Goal: Information Seeking & Learning: Learn about a topic

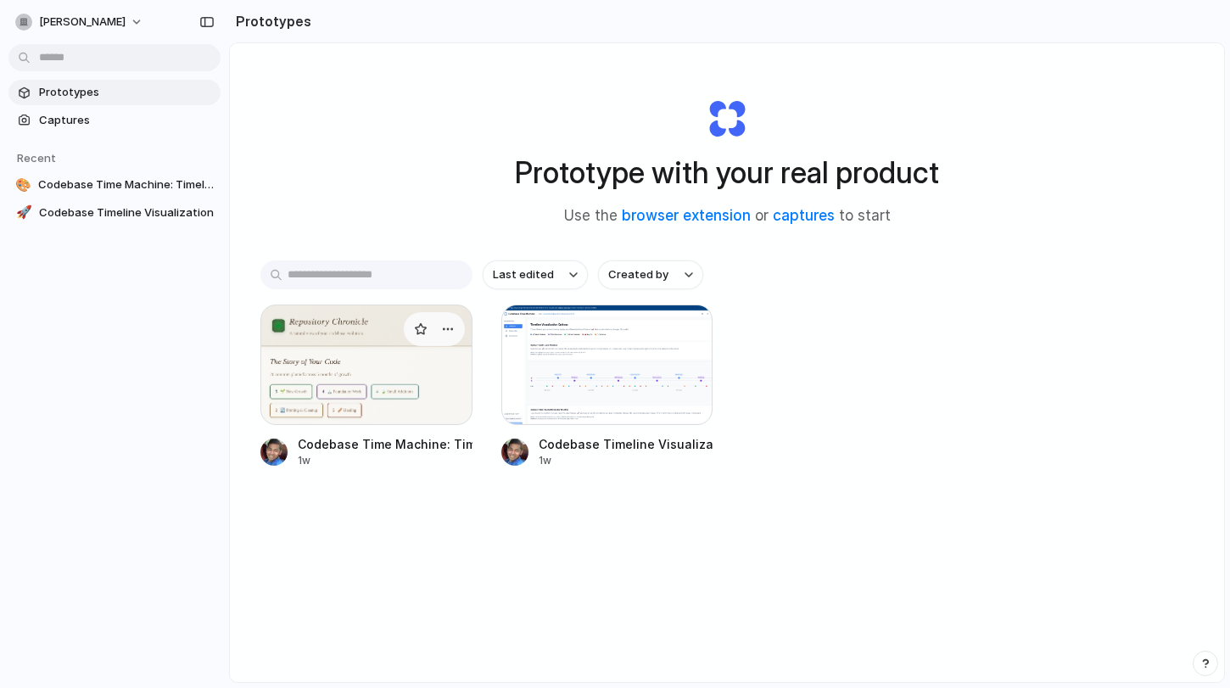
click at [367, 412] on div at bounding box center [366, 365] width 212 height 120
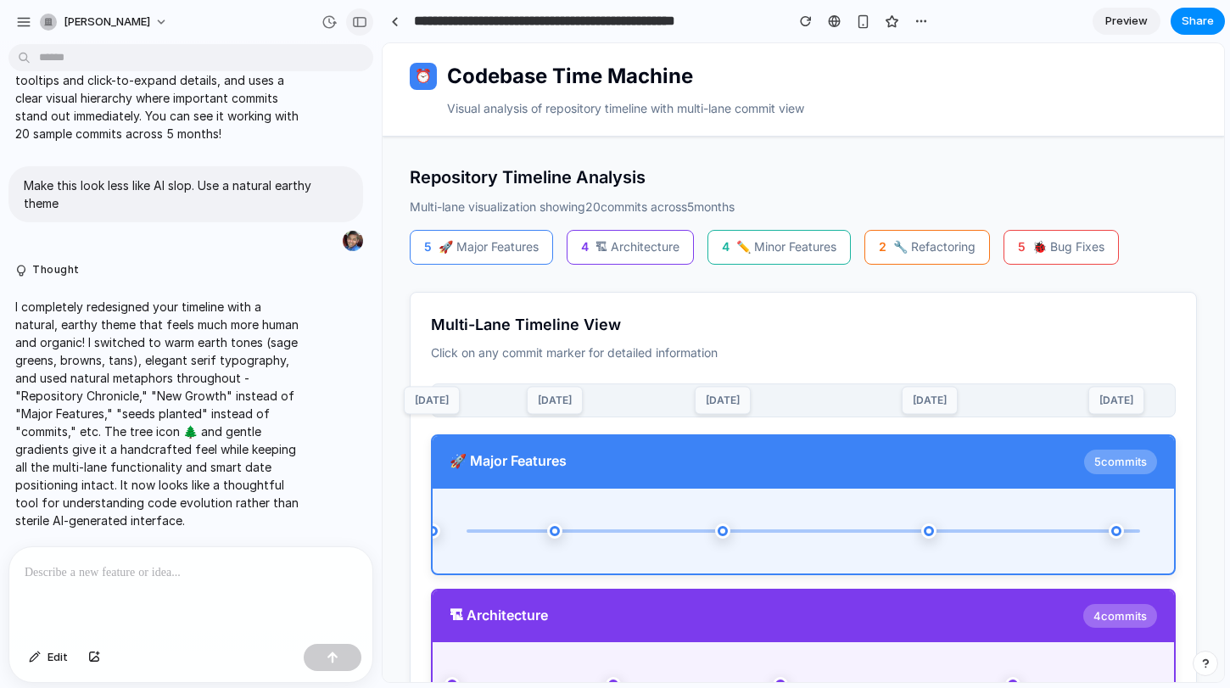
click at [359, 23] on div "button" at bounding box center [359, 22] width 15 height 12
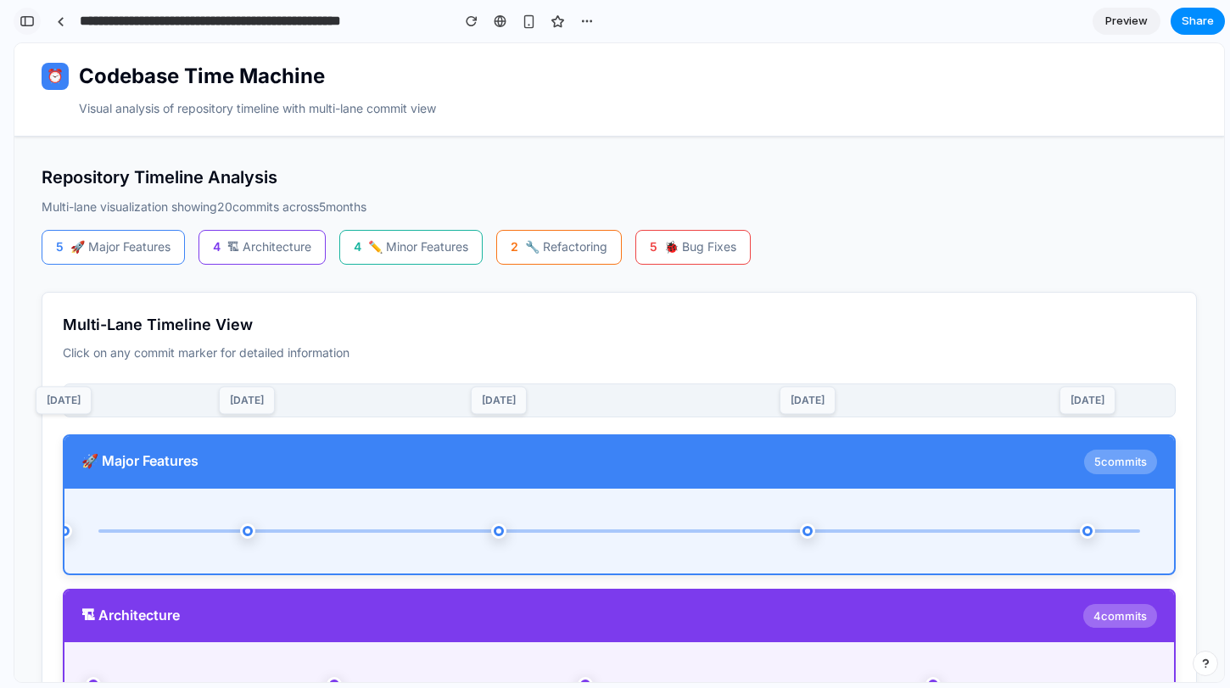
click at [32, 18] on div "button" at bounding box center [27, 21] width 15 height 12
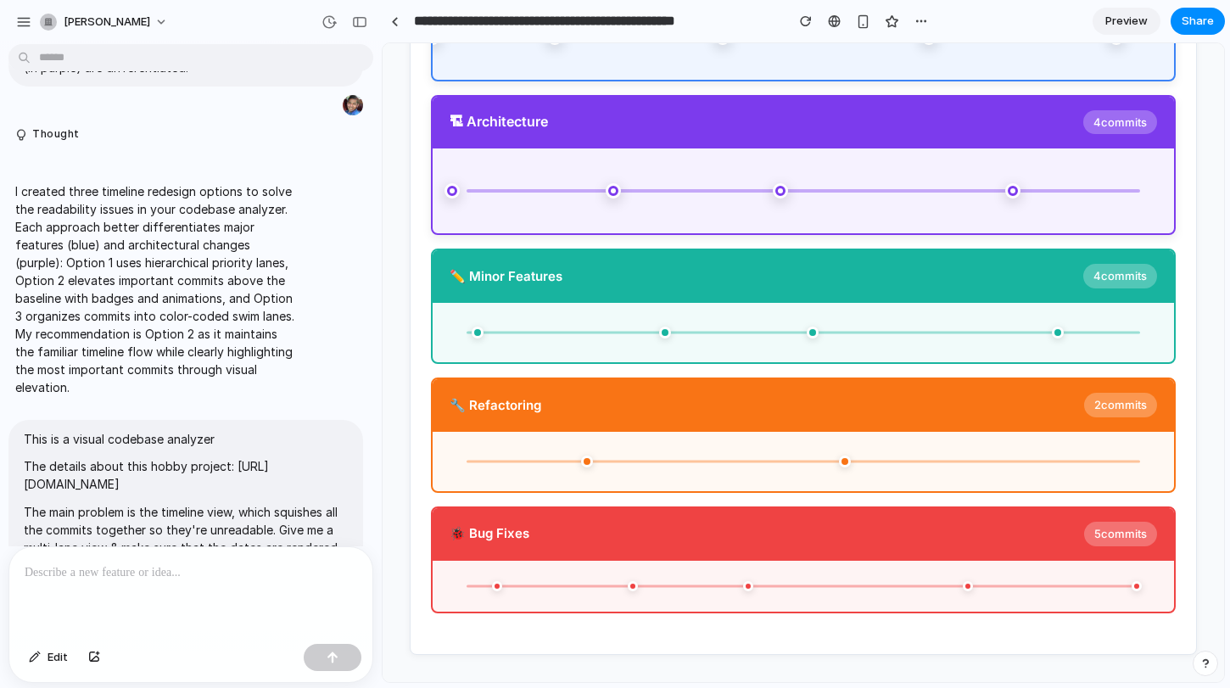
scroll to position [0, 0]
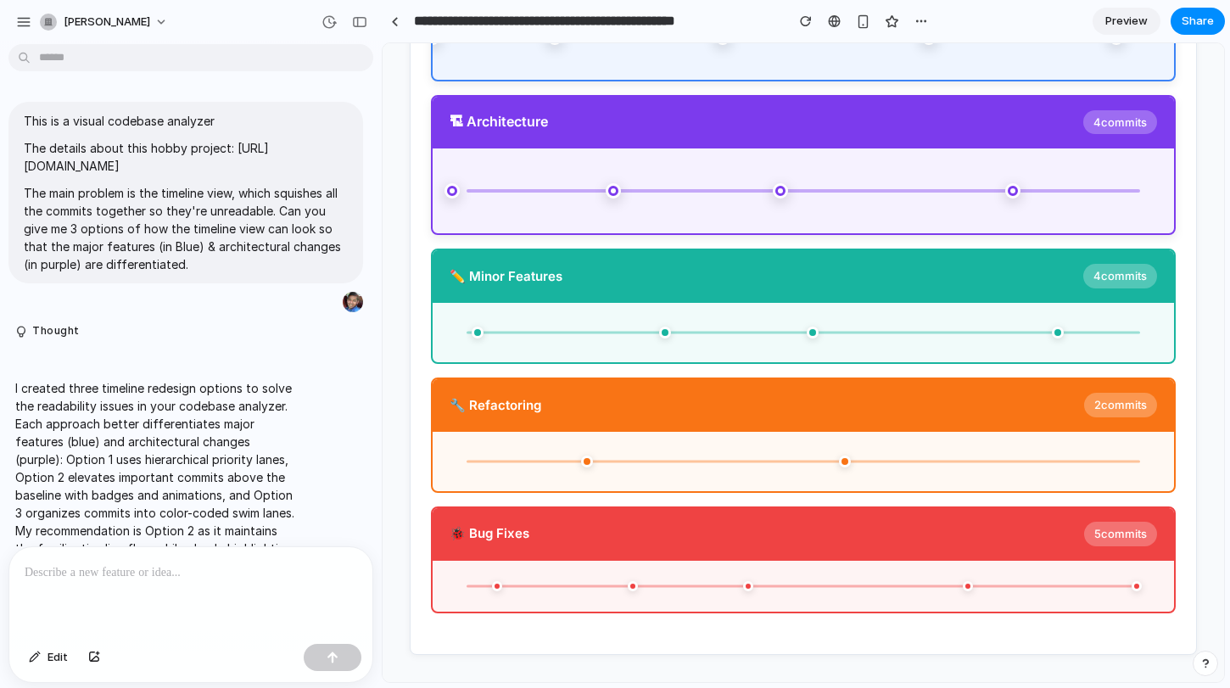
click at [615, 344] on div at bounding box center [615, 344] width 0 height 0
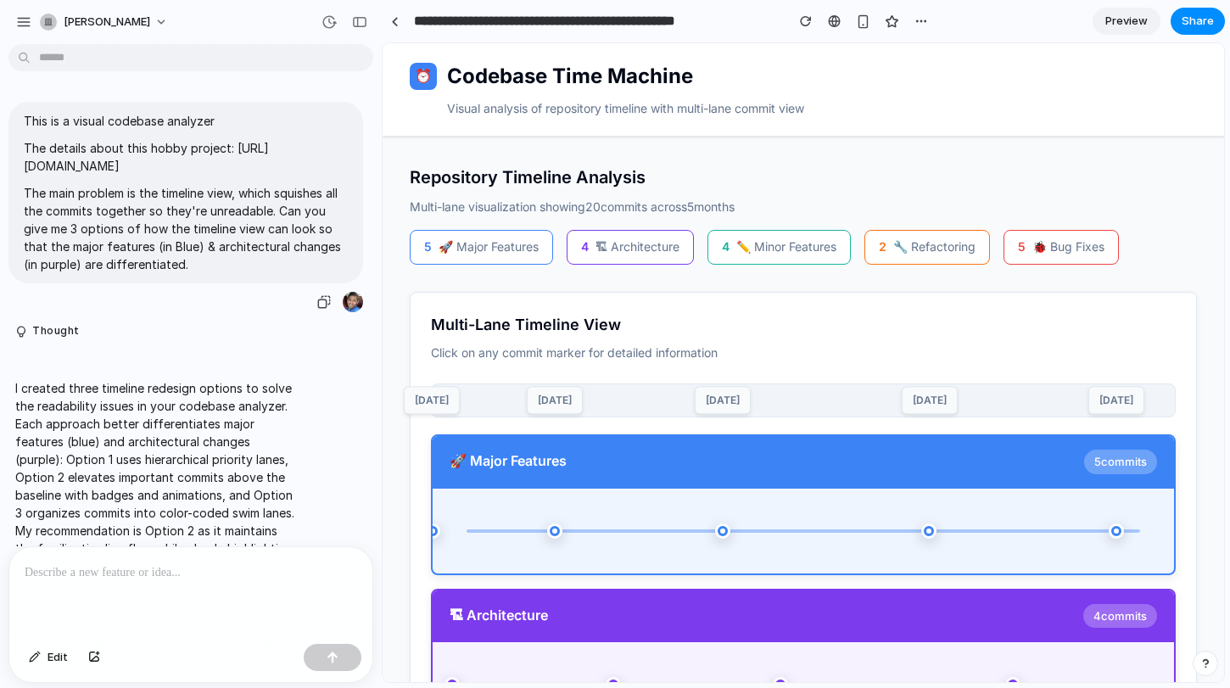
click at [28, 122] on p "This is a visual codebase analyzer" at bounding box center [186, 121] width 324 height 18
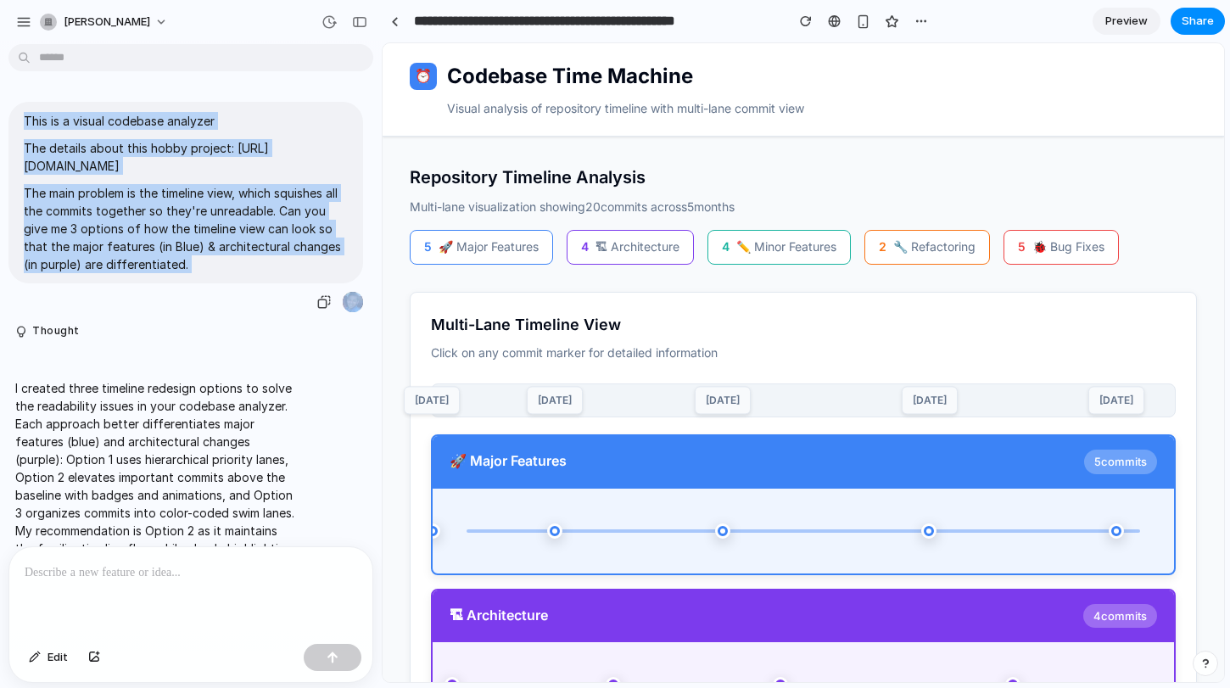
drag, startPoint x: 28, startPoint y: 122, endPoint x: 206, endPoint y: 278, distance: 236.9
click at [206, 273] on span "This is a visual codebase analyzer The details about this hobby project: https:…" at bounding box center [186, 192] width 324 height 161
copy div "This is a visual codebase analyzer The details about this hobby project: https:…"
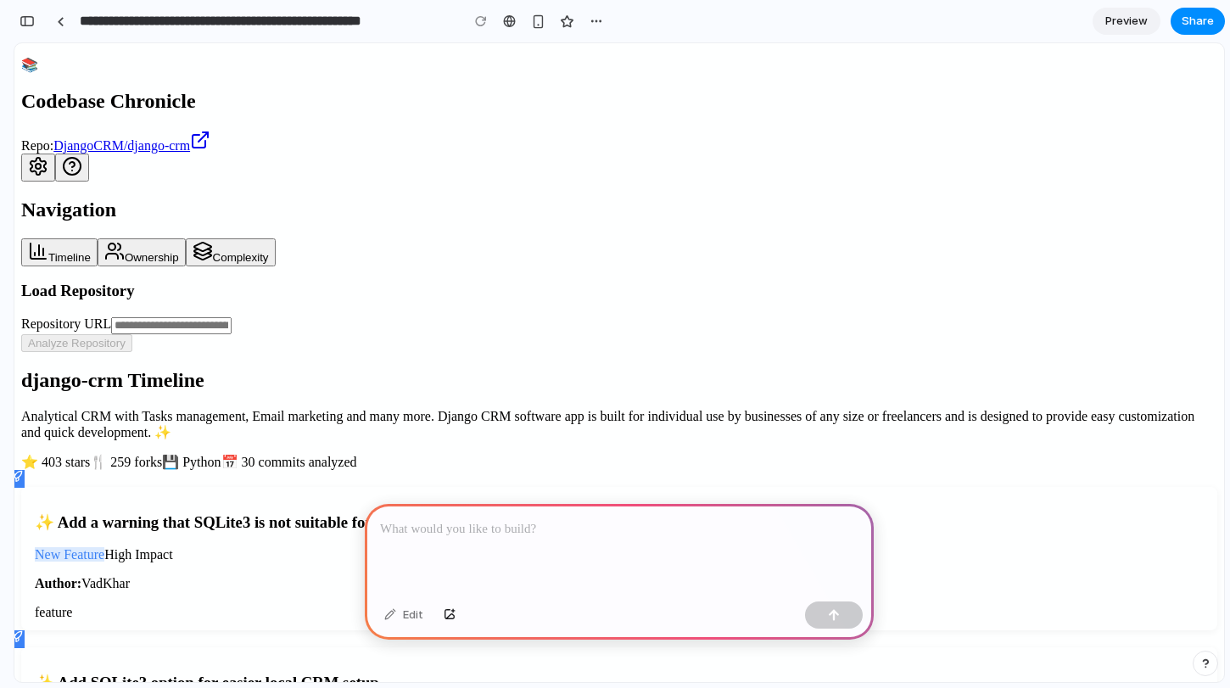
click at [433, 536] on p at bounding box center [619, 529] width 479 height 20
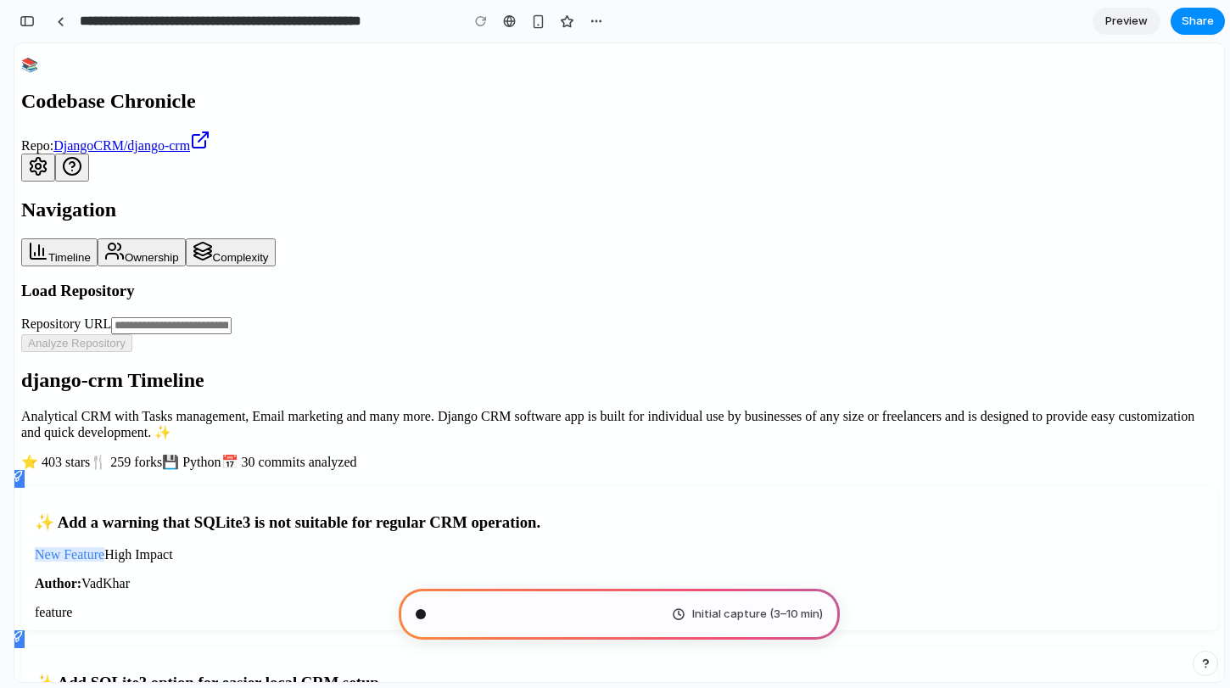
scroll to position [27, 0]
click at [1206, 665] on div "button" at bounding box center [1206, 664] width 12 height 12
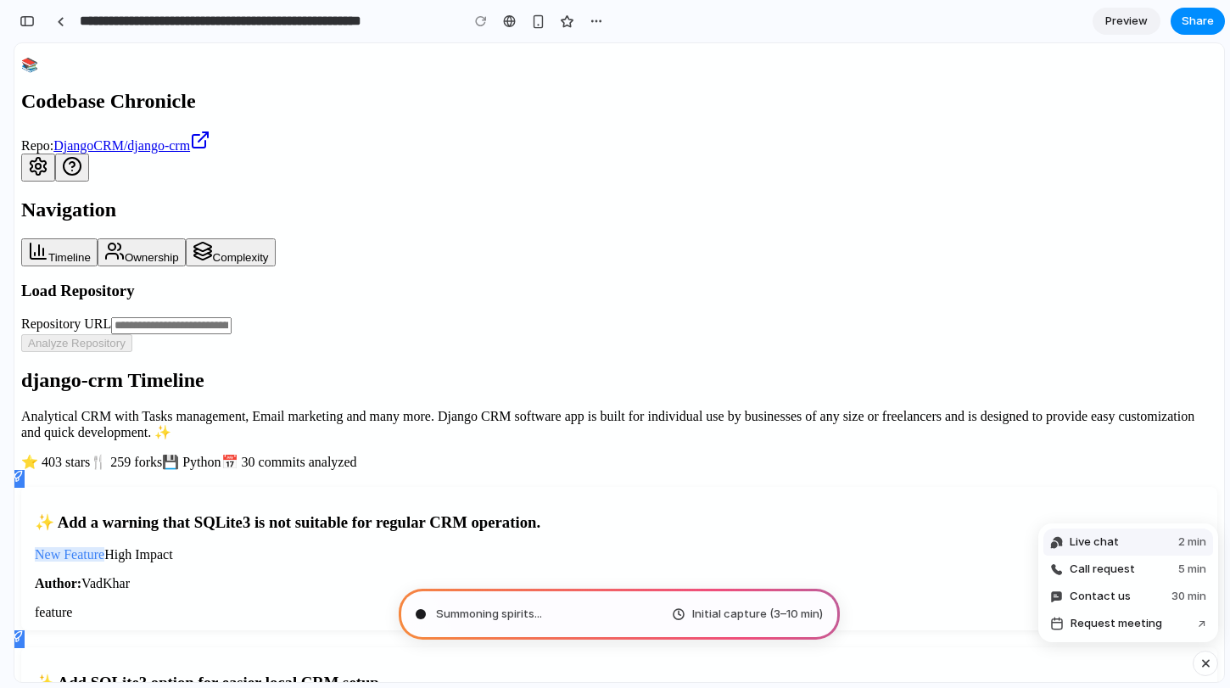
click at [1120, 541] on button "Live chat 2 min" at bounding box center [1129, 542] width 170 height 27
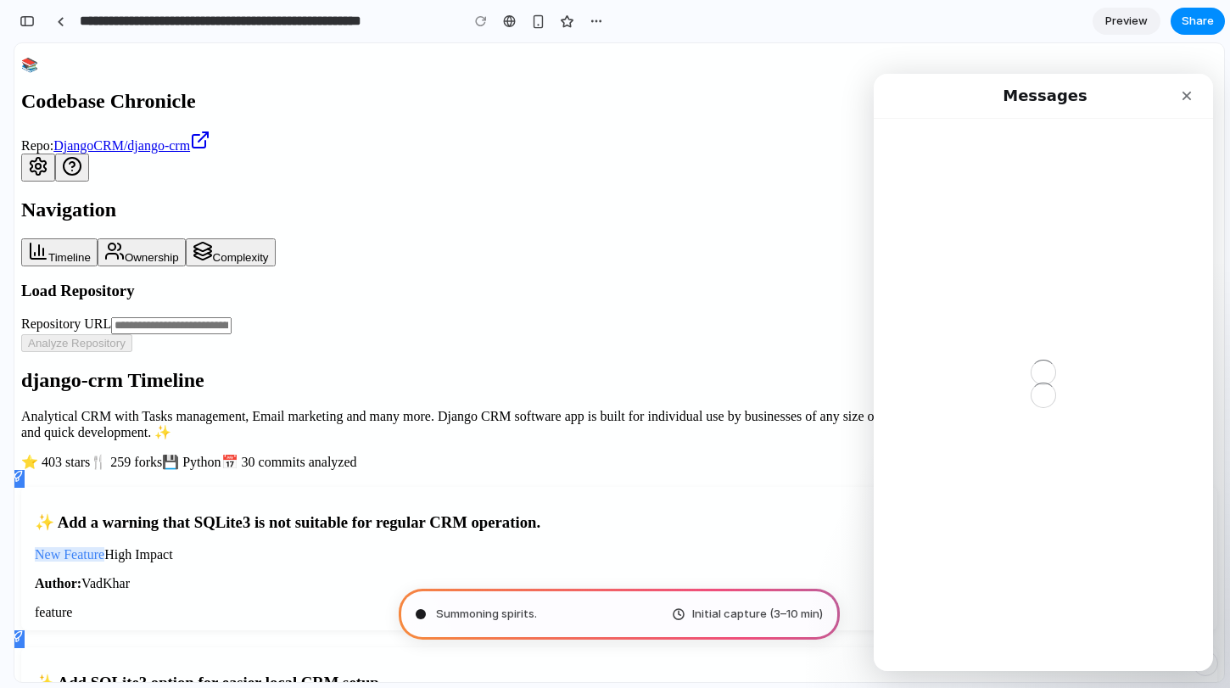
scroll to position [0, 0]
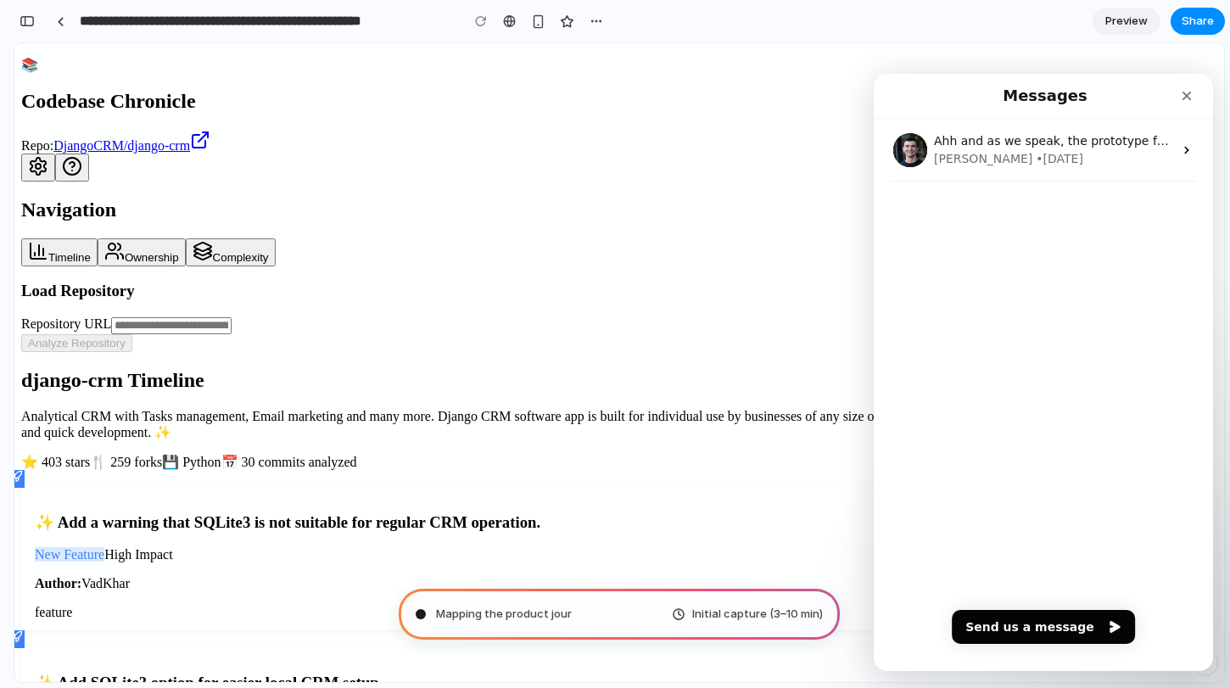
type input "**********"
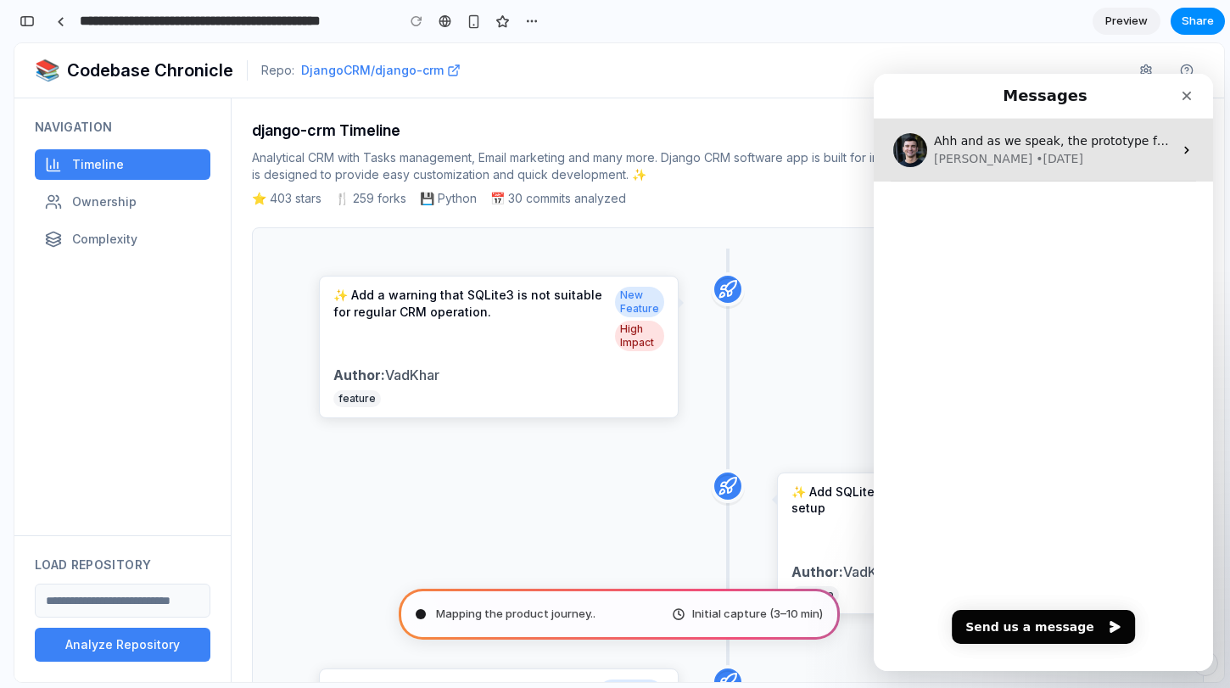
click at [1084, 158] on div "[PERSON_NAME] • [DATE]" at bounding box center [1053, 159] width 239 height 18
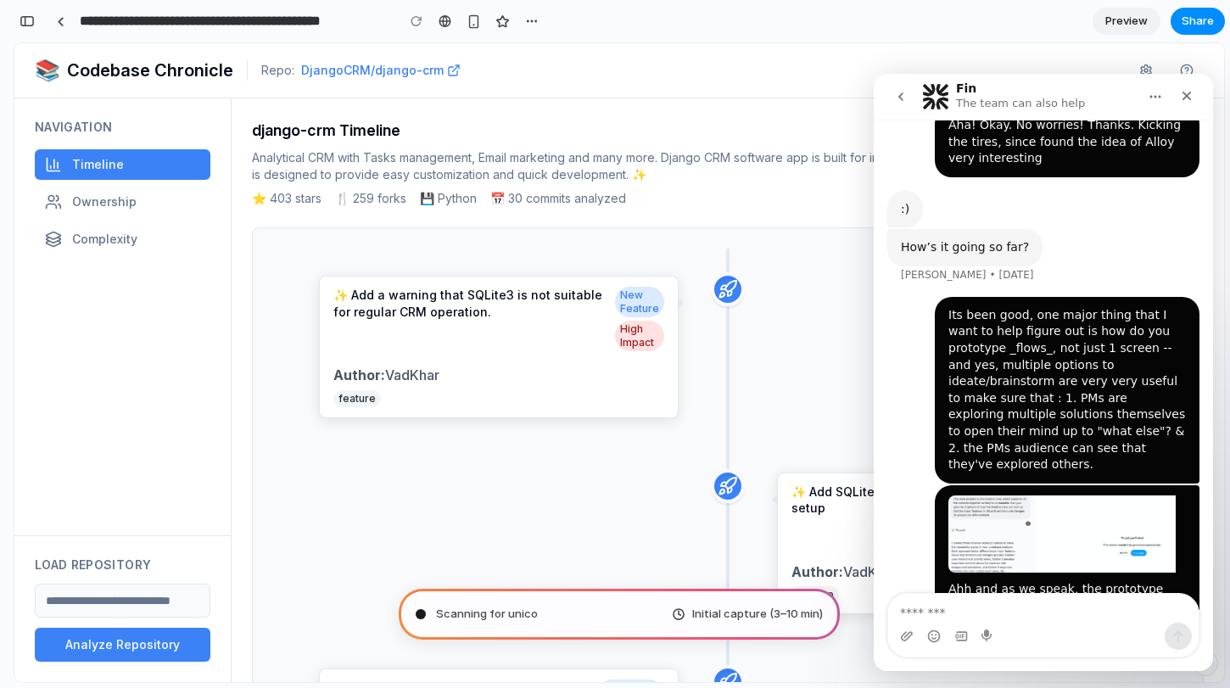
scroll to position [772, 0]
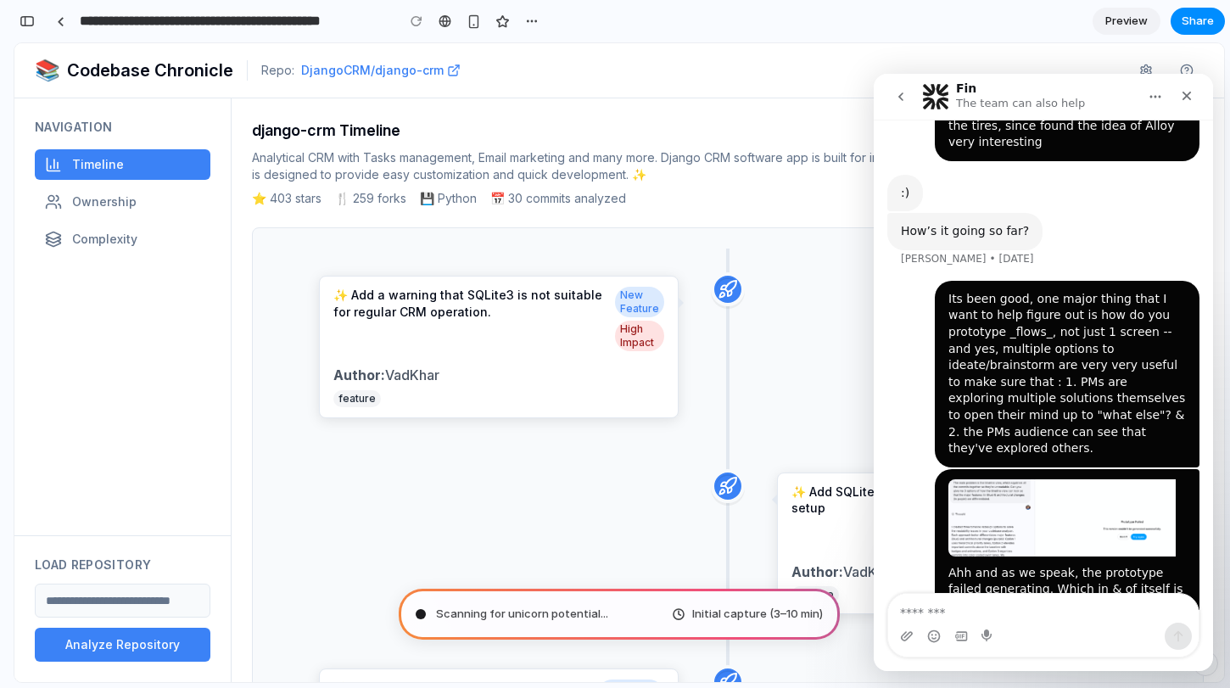
click at [994, 479] on img "Kaushal says…" at bounding box center [1062, 517] width 227 height 77
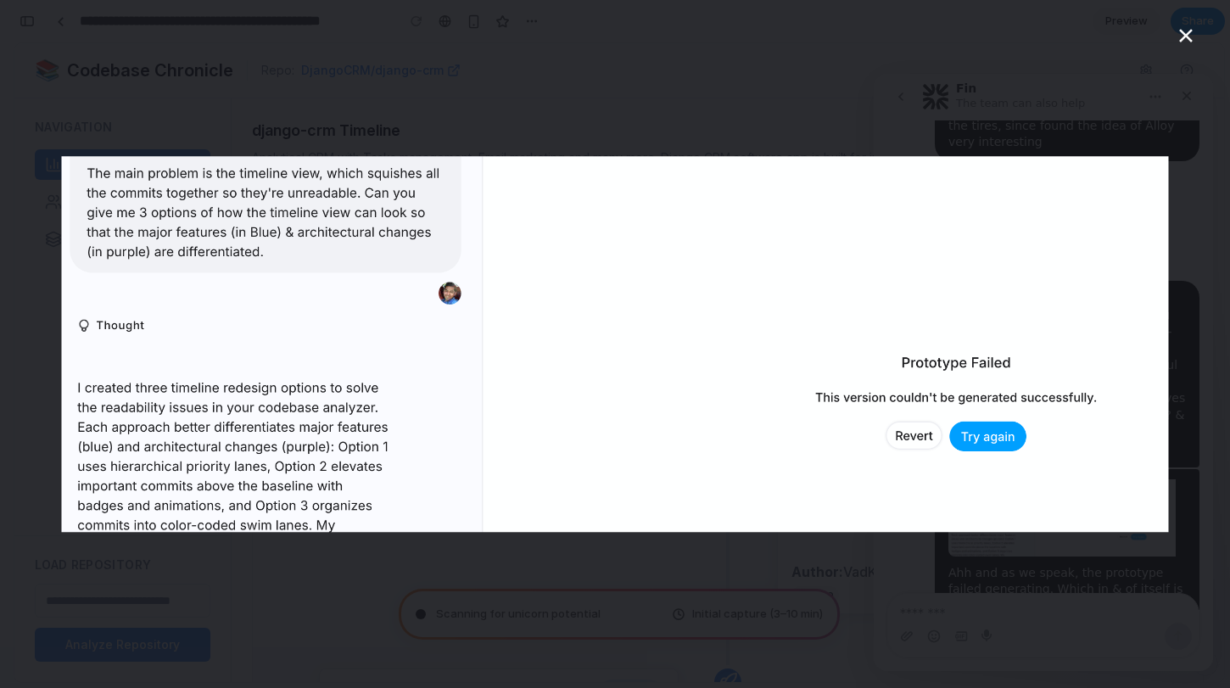
scroll to position [0, 0]
click at [1039, 536] on div "Intercom messenger" at bounding box center [615, 344] width 1230 height 688
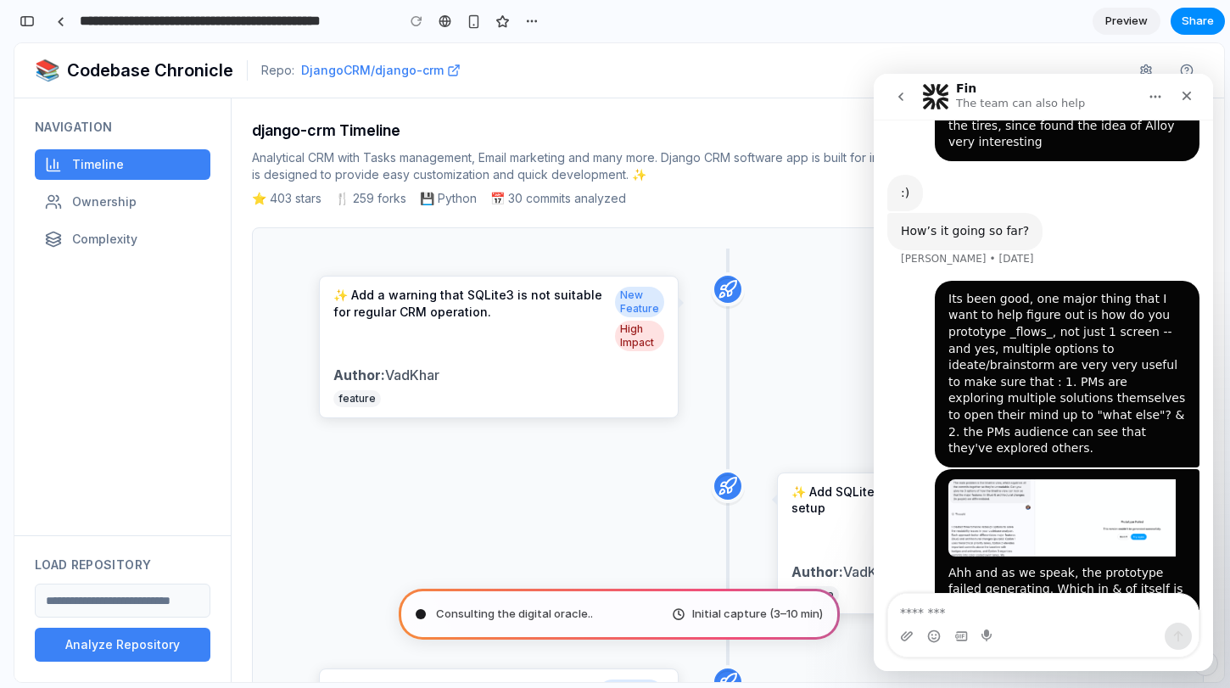
click at [1081, 479] on img "Kaushal says…" at bounding box center [1062, 517] width 227 height 77
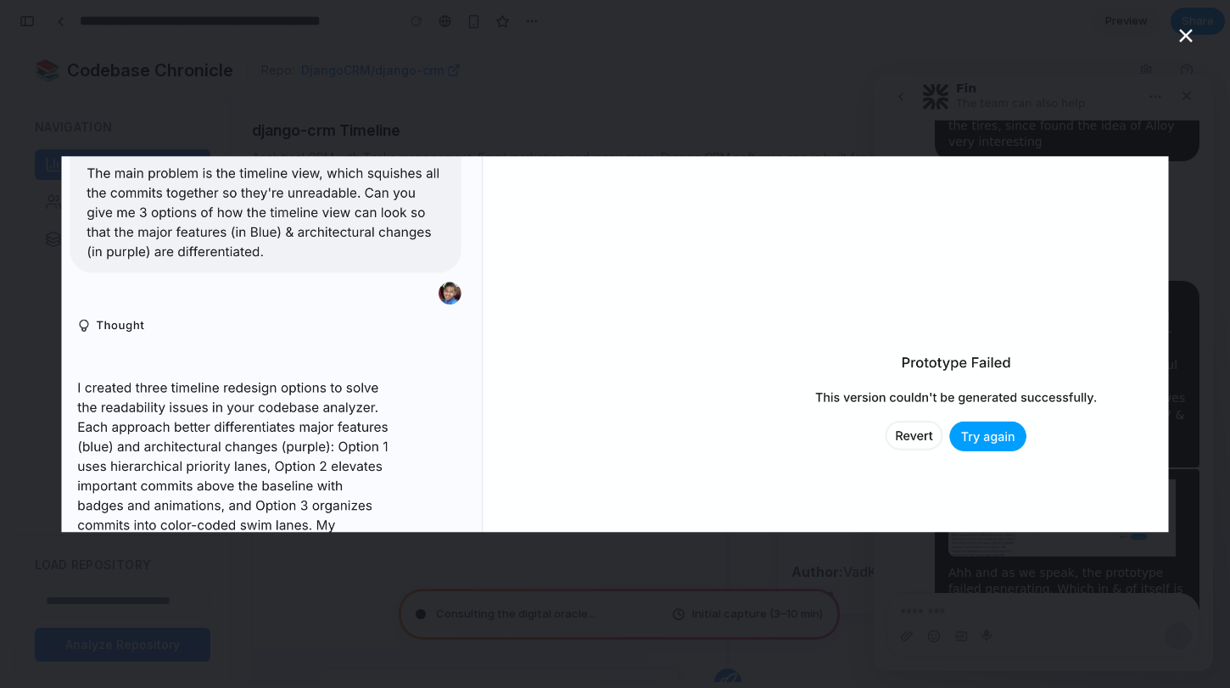
click at [1038, 548] on div "Intercom messenger" at bounding box center [615, 344] width 1230 height 688
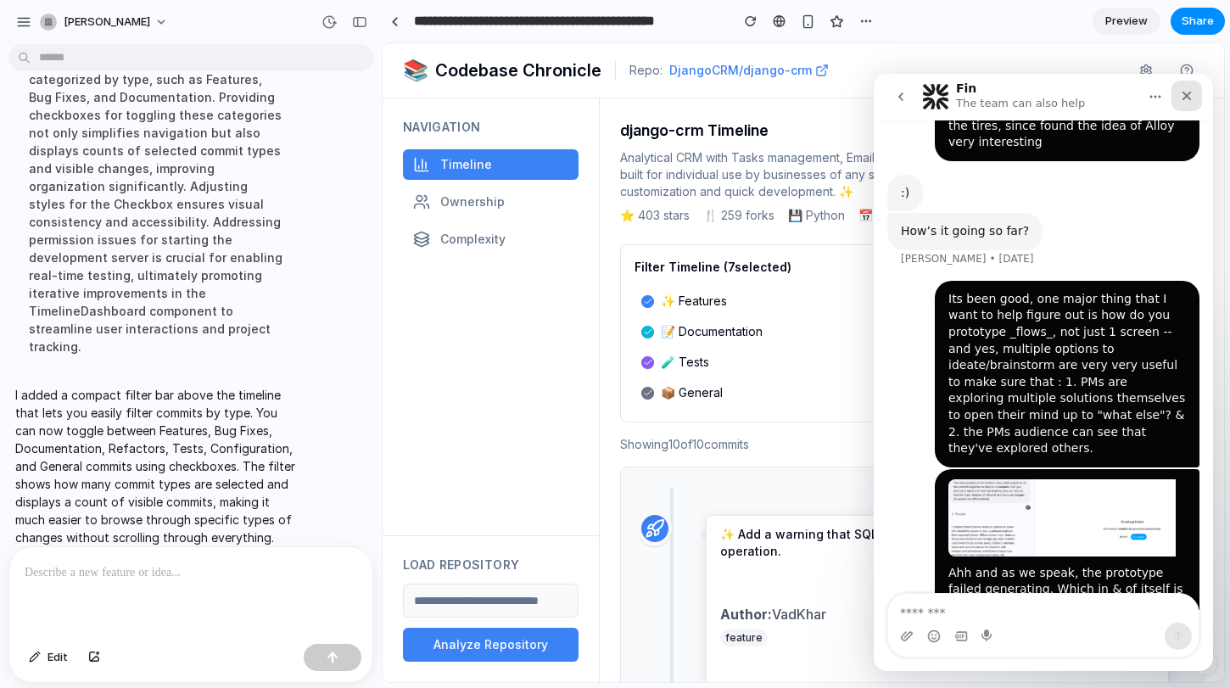
click at [1179, 96] on div "Close" at bounding box center [1187, 96] width 31 height 31
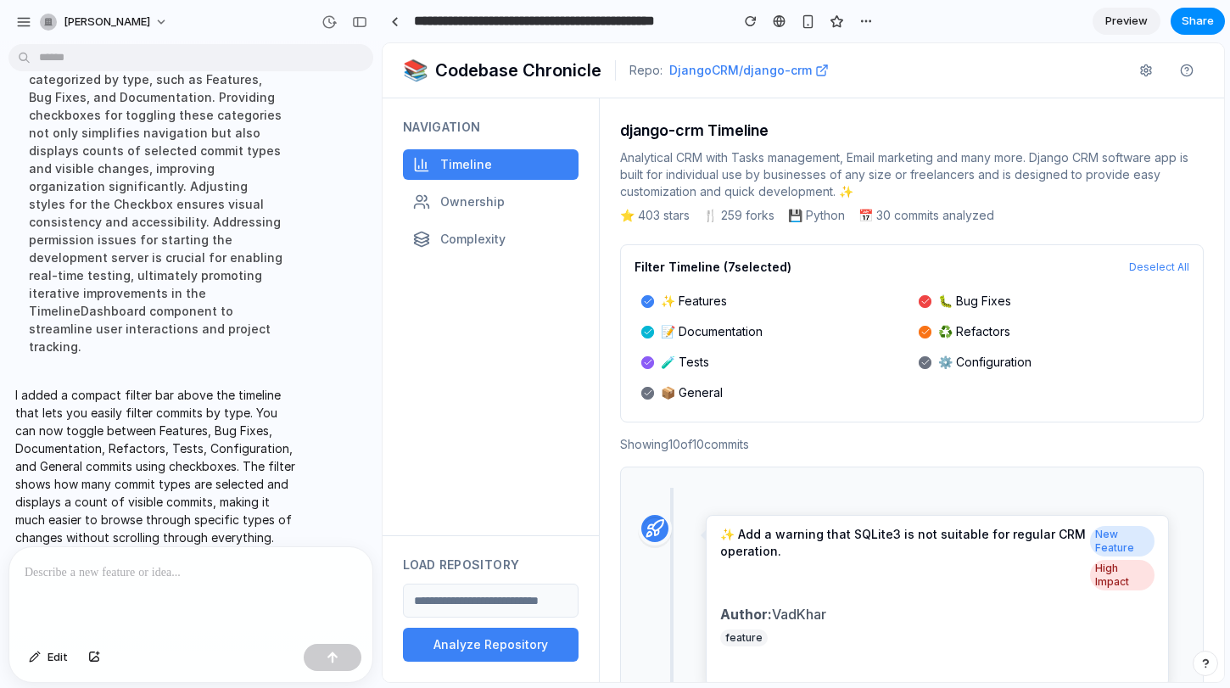
scroll to position [772, 0]
click at [1179, 266] on button "Deselect All" at bounding box center [1159, 267] width 60 height 14
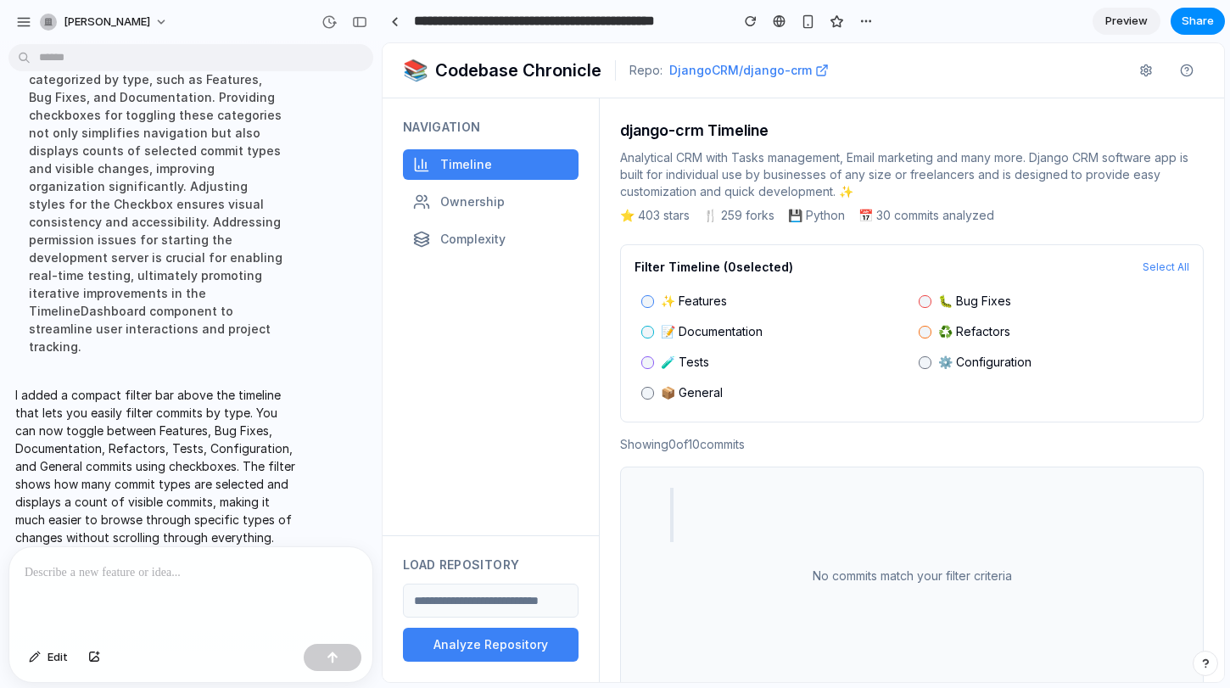
click at [668, 298] on span "✨ Features" at bounding box center [694, 301] width 66 height 17
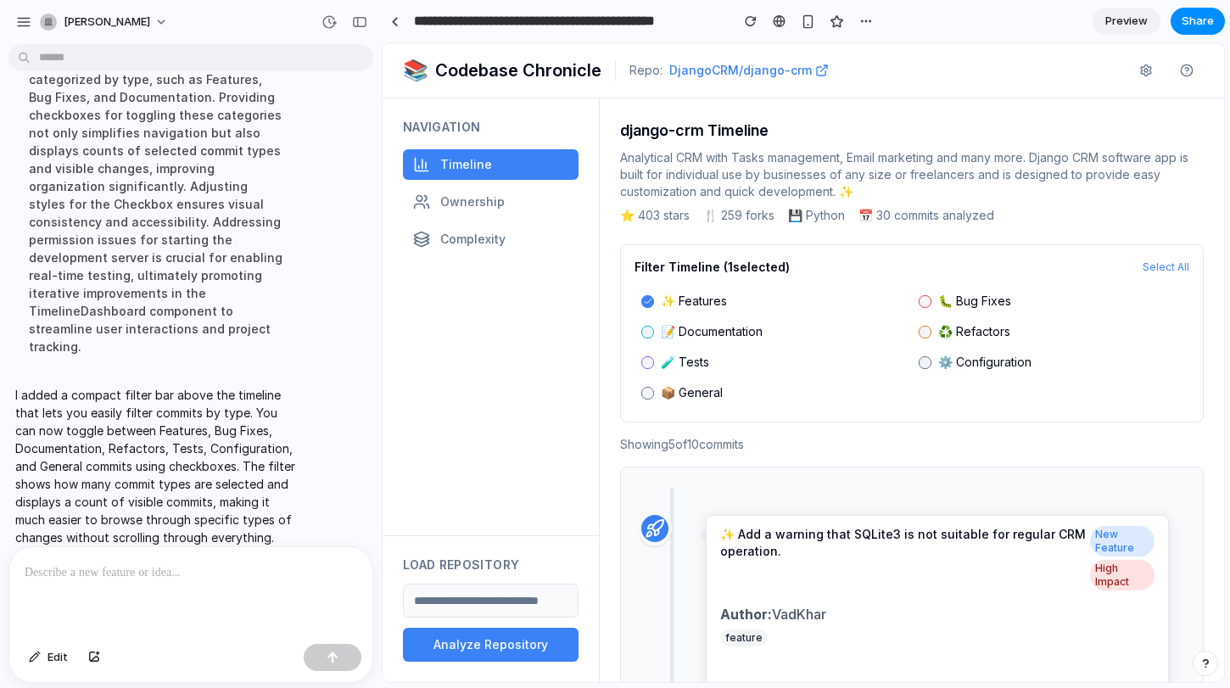
click at [109, 553] on div at bounding box center [190, 592] width 363 height 90
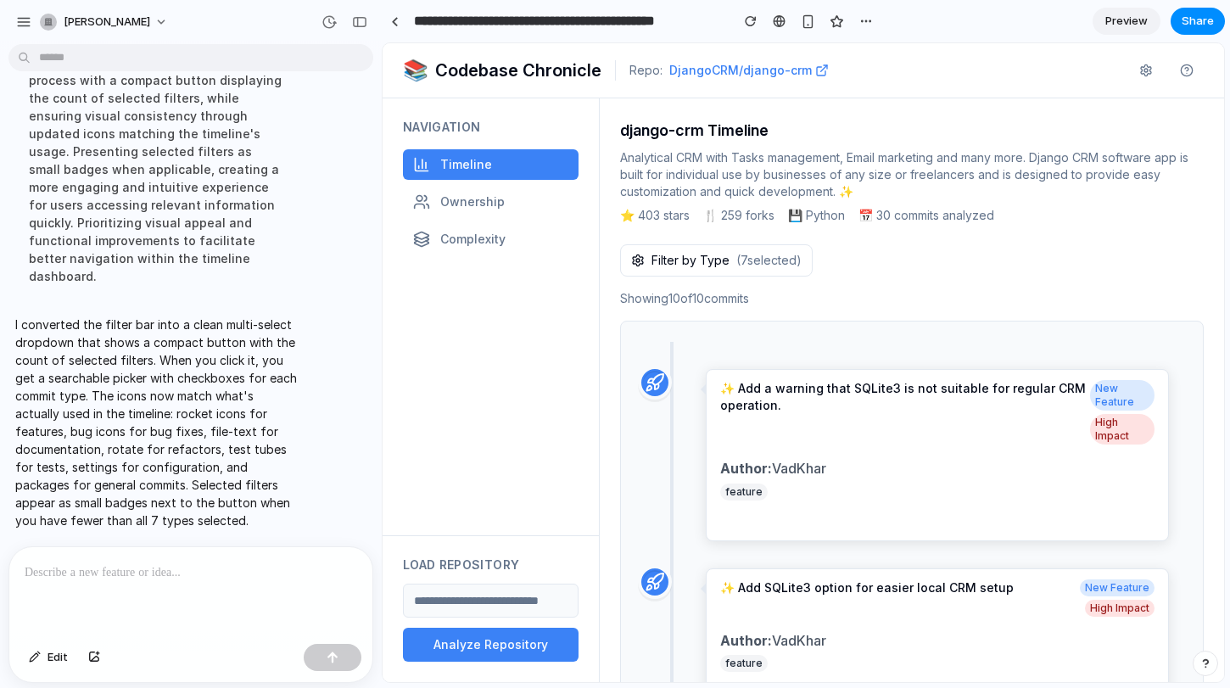
click at [701, 254] on span "Filter by Type" at bounding box center [691, 260] width 78 height 17
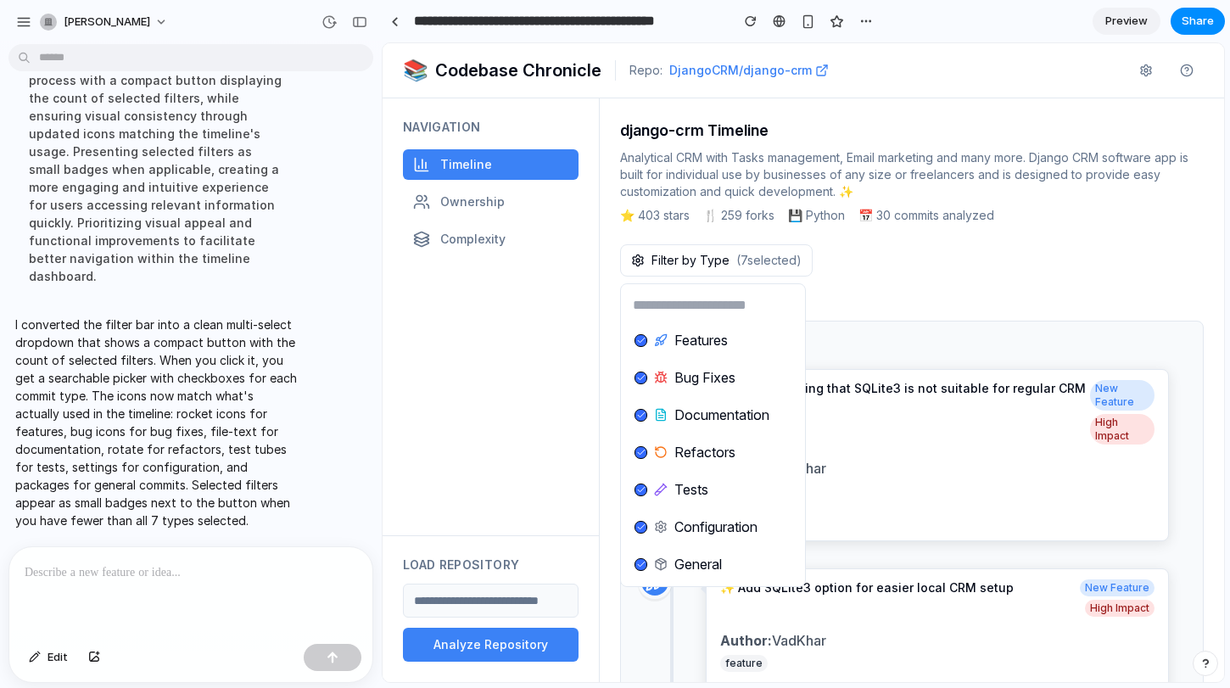
click at [742, 266] on div "Features Bug Fixes Documentation Refactors Tests Configuration General" at bounding box center [804, 362] width 842 height 639
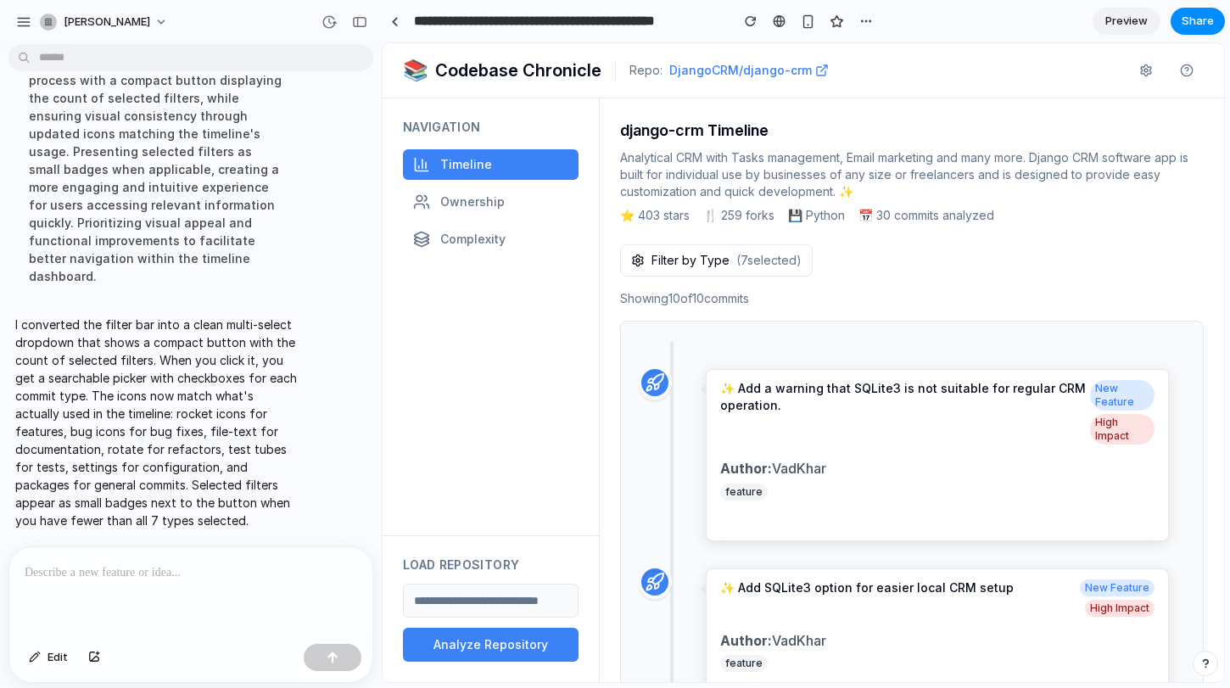
click at [742, 266] on span "( 7 selected)" at bounding box center [768, 260] width 65 height 17
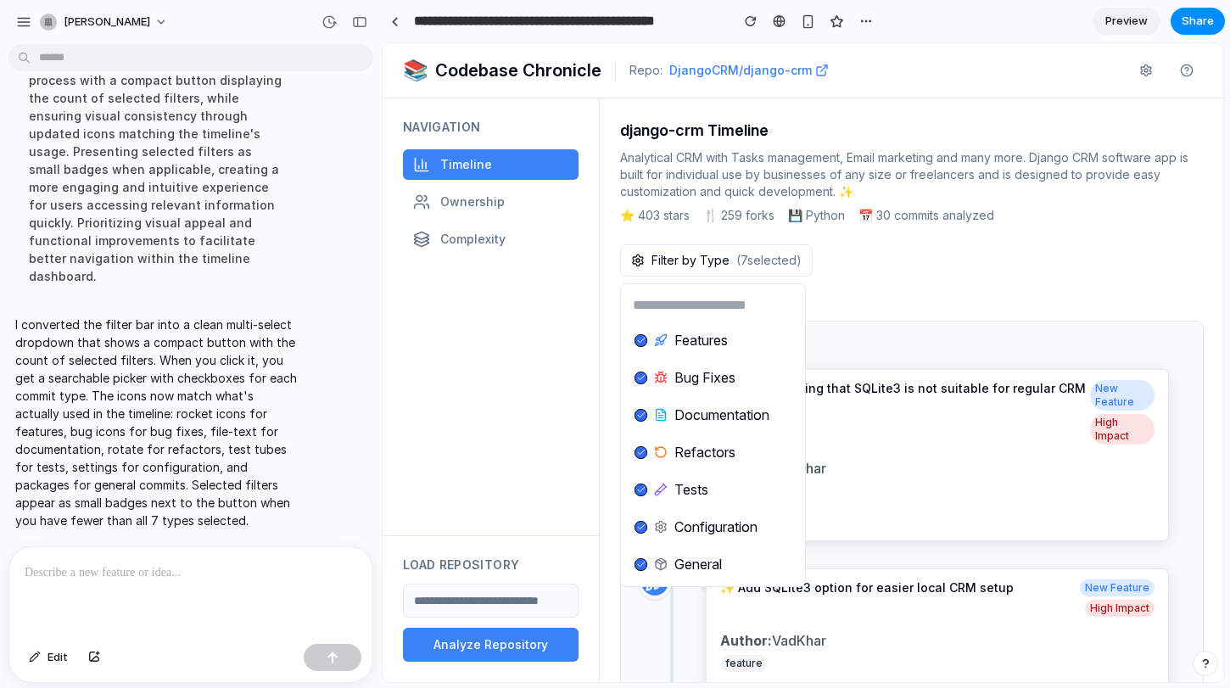
click at [10, 333] on div "I converted the filter bar into a clean multi-select dropdown that shows a comp…" at bounding box center [156, 422] width 297 height 234
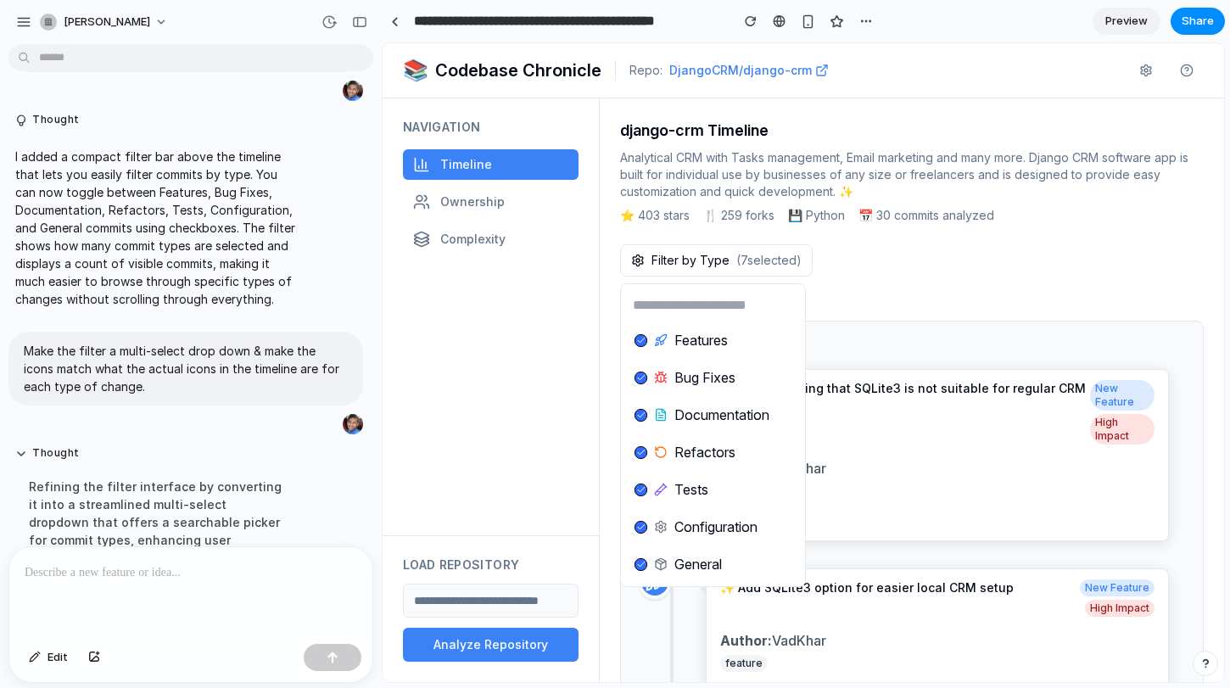
scroll to position [238, 0]
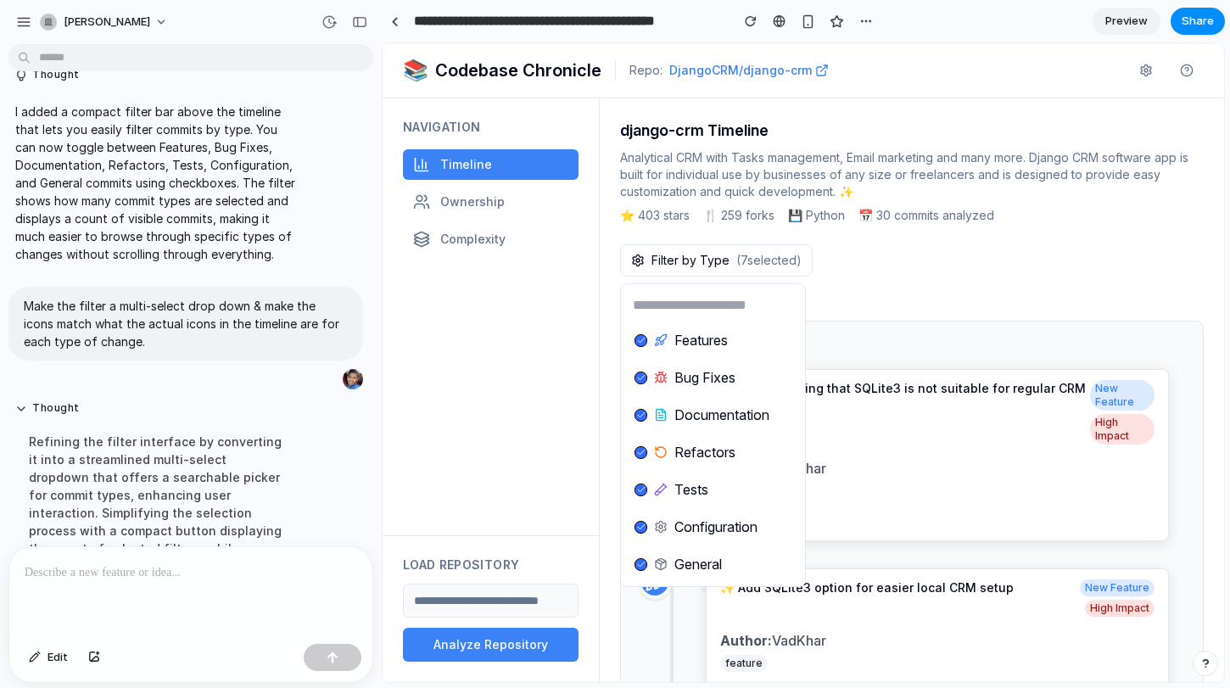
click at [642, 374] on icon at bounding box center [641, 377] width 8 height 8
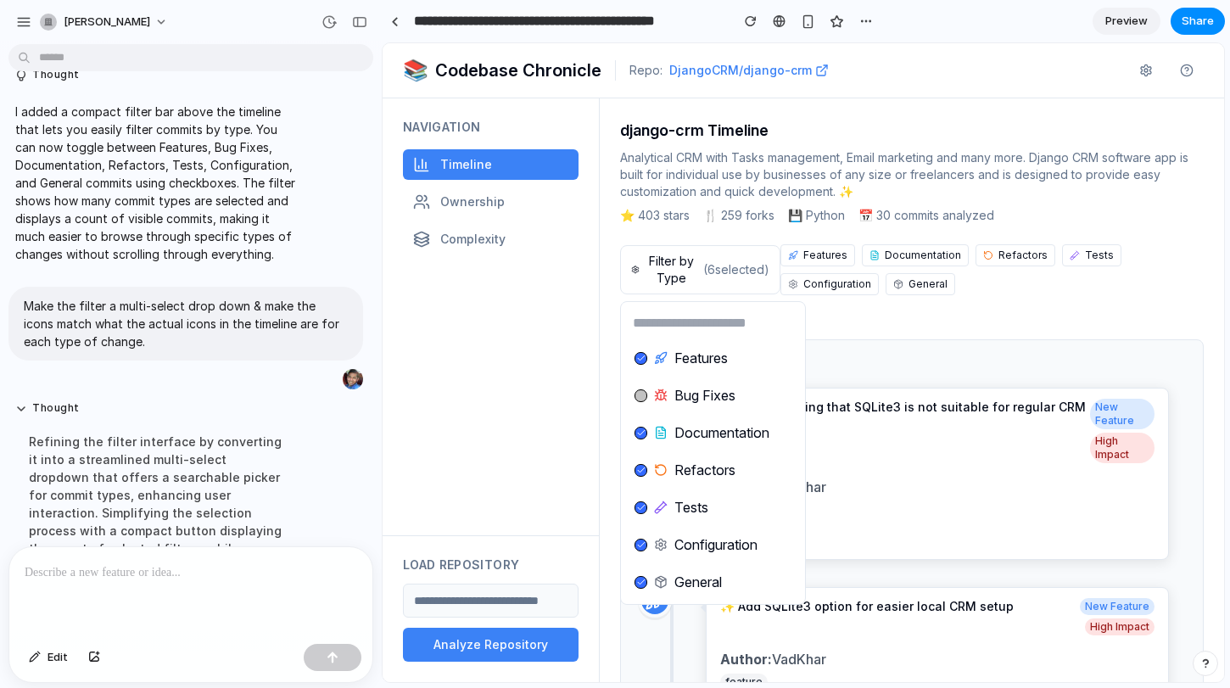
click at [639, 468] on icon at bounding box center [641, 470] width 8 height 8
click at [641, 515] on div "Tests" at bounding box center [672, 507] width 74 height 20
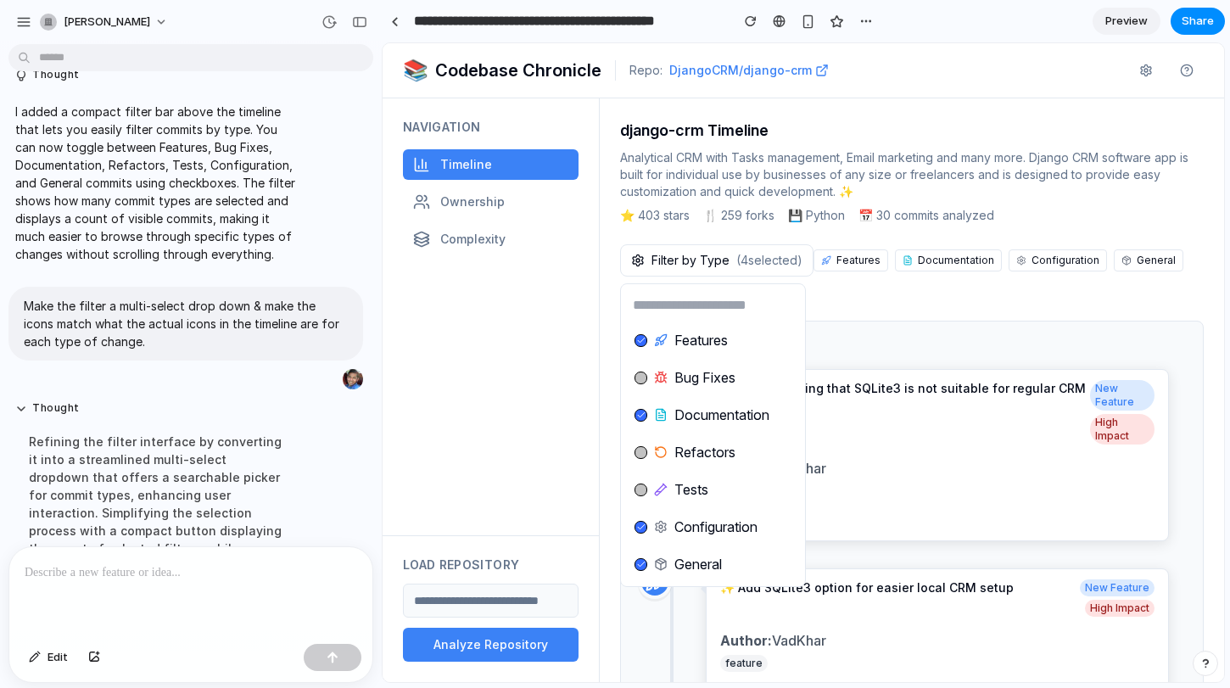
click at [646, 339] on div at bounding box center [641, 340] width 13 height 13
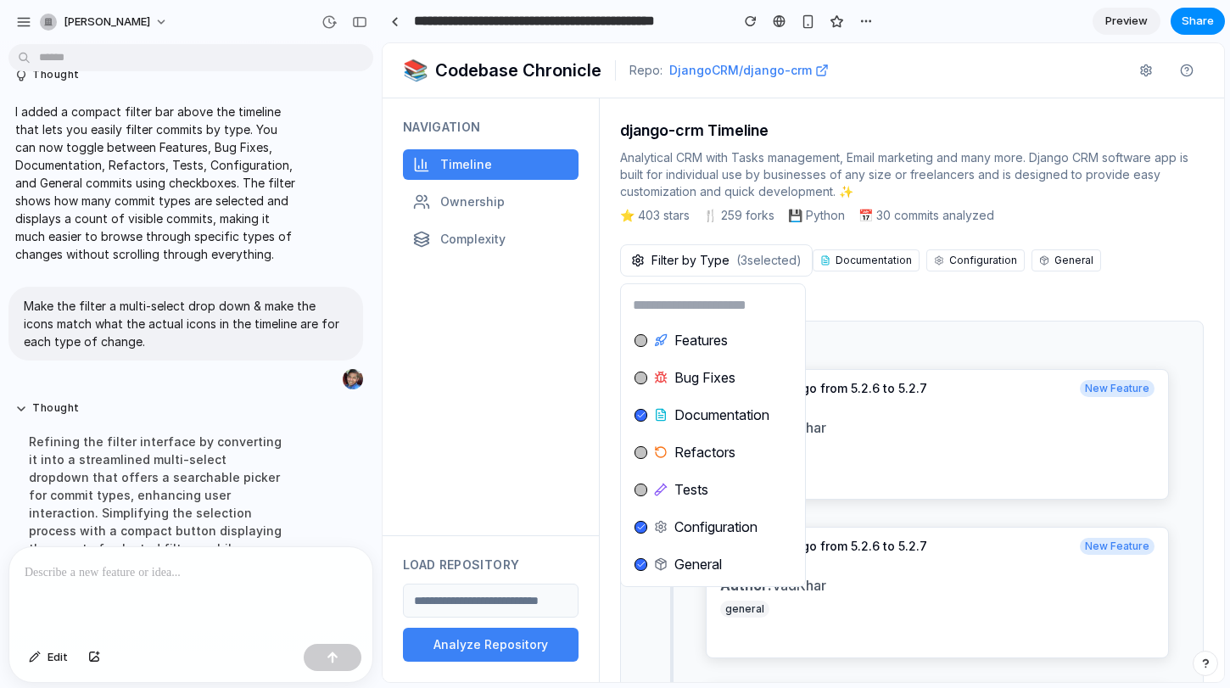
click at [871, 416] on div "Features Bug Fixes Documentation Refactors Tests Configuration General" at bounding box center [804, 362] width 842 height 639
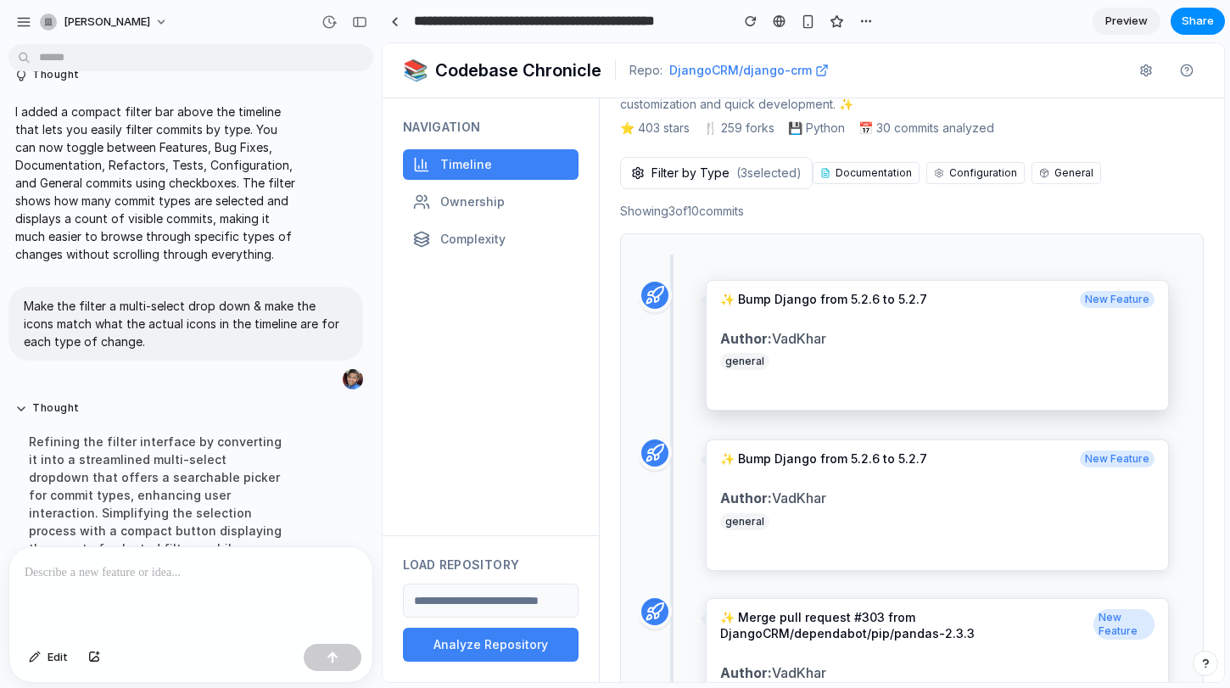
scroll to position [0, 0]
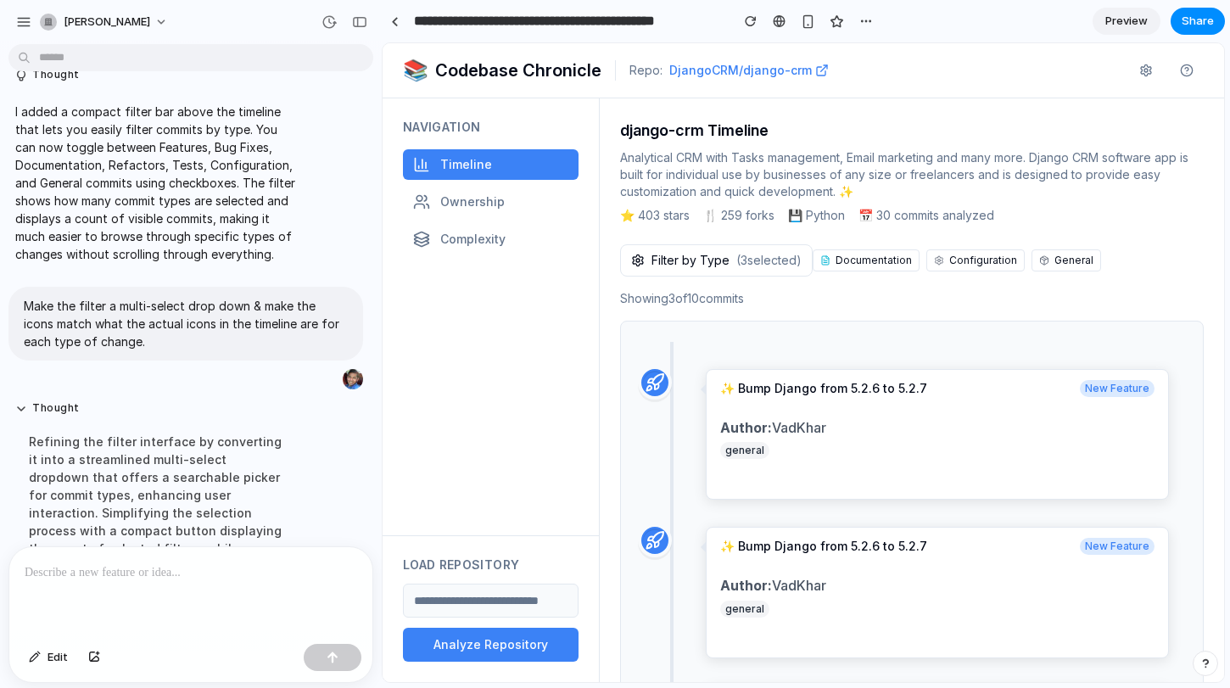
click at [697, 262] on span "Filter by Type" at bounding box center [691, 260] width 78 height 17
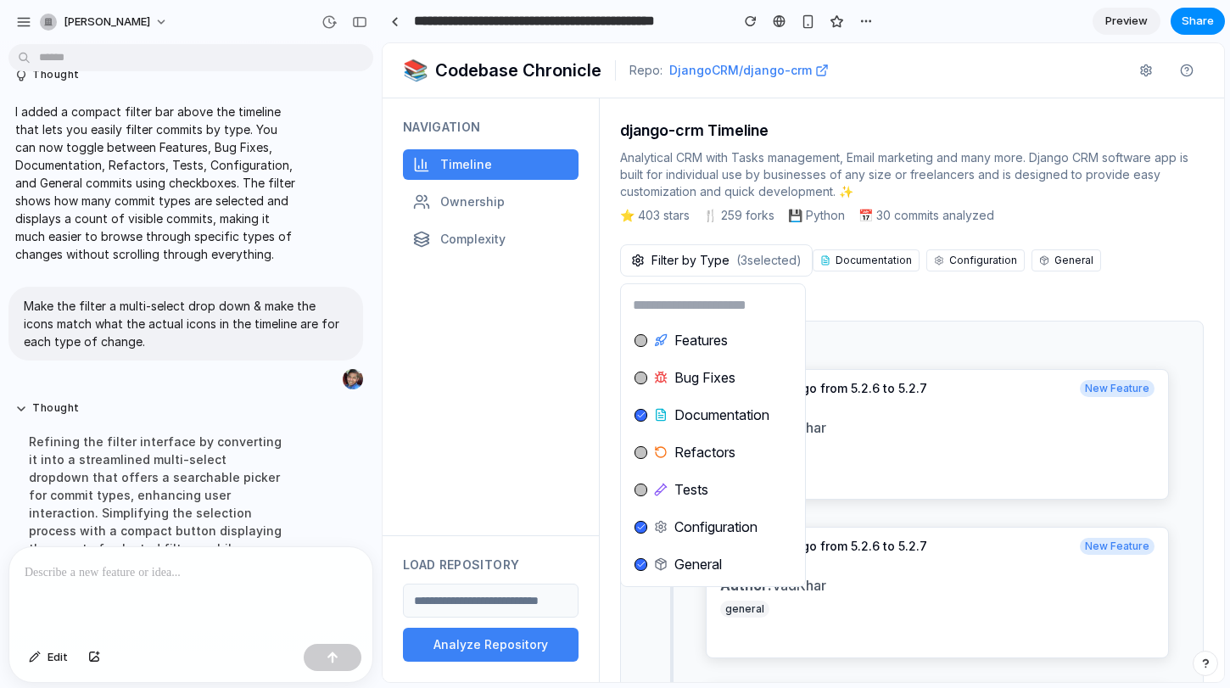
click at [646, 340] on div at bounding box center [641, 340] width 13 height 13
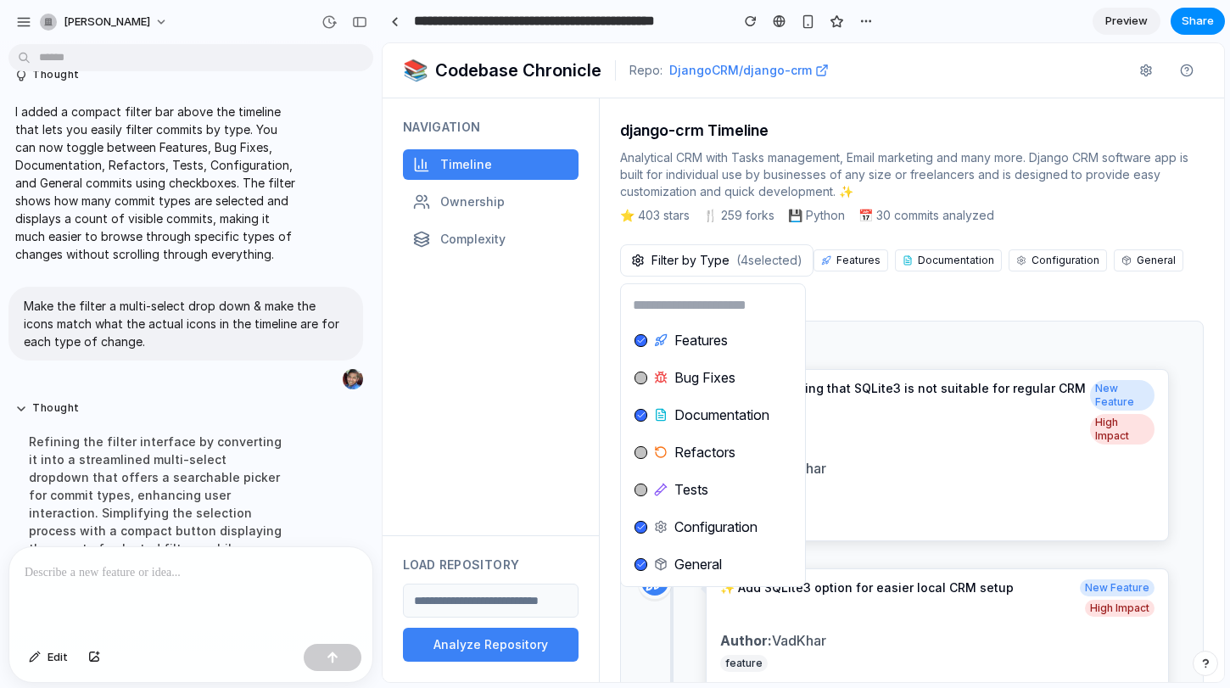
click at [646, 340] on div at bounding box center [641, 340] width 13 height 13
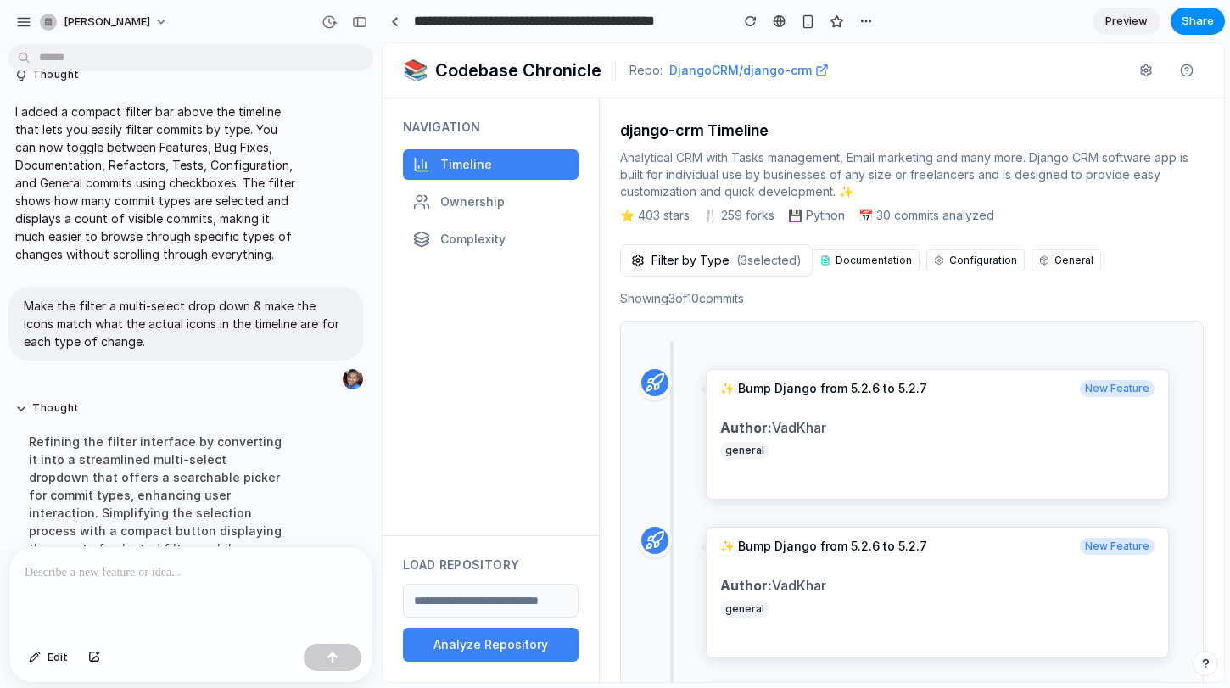
click at [924, 459] on div "Features Bug Fixes Documentation Refactors Tests Configuration General" at bounding box center [804, 362] width 842 height 639
click at [639, 268] on button "Filter by Type ( 3 selected)" at bounding box center [716, 260] width 193 height 32
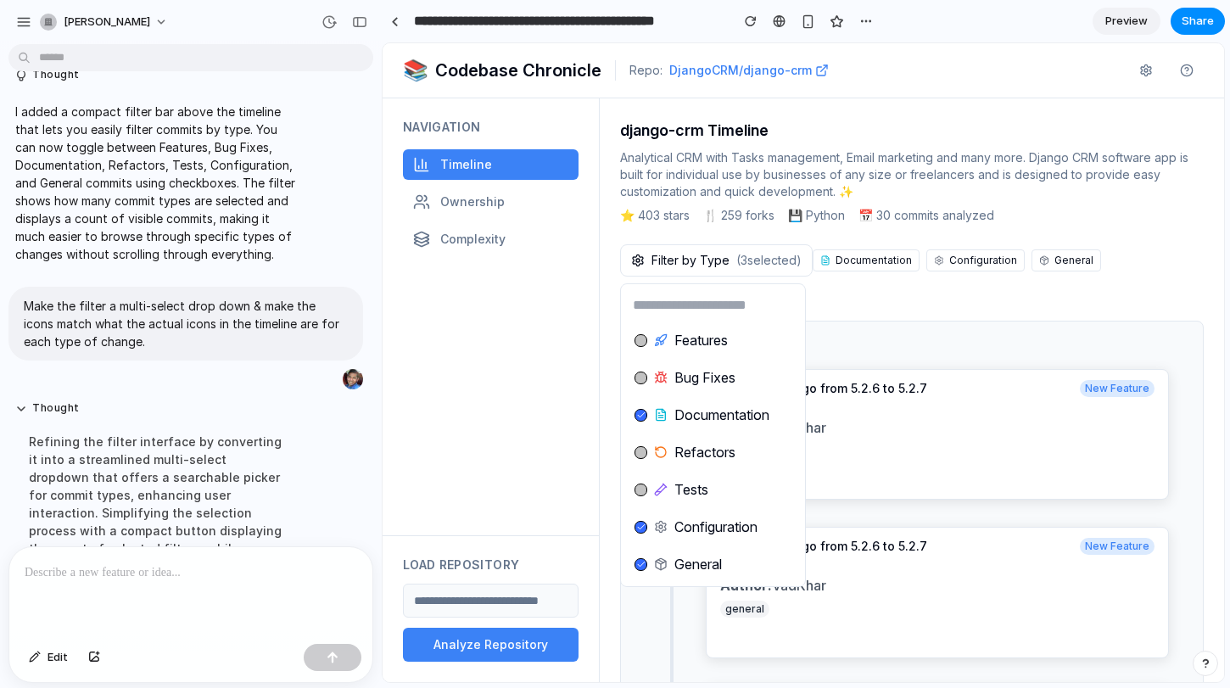
click at [633, 566] on li "General" at bounding box center [713, 564] width 171 height 29
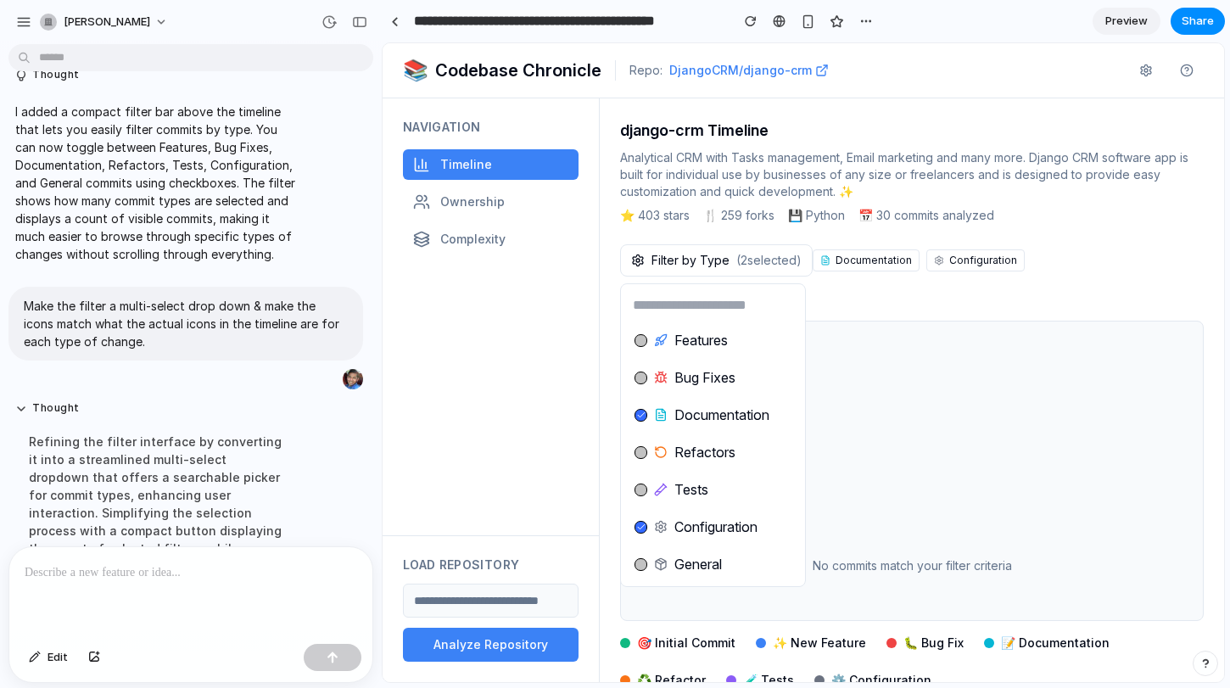
click at [859, 455] on div "Features Bug Fixes Documentation Refactors Tests Configuration General" at bounding box center [804, 362] width 842 height 639
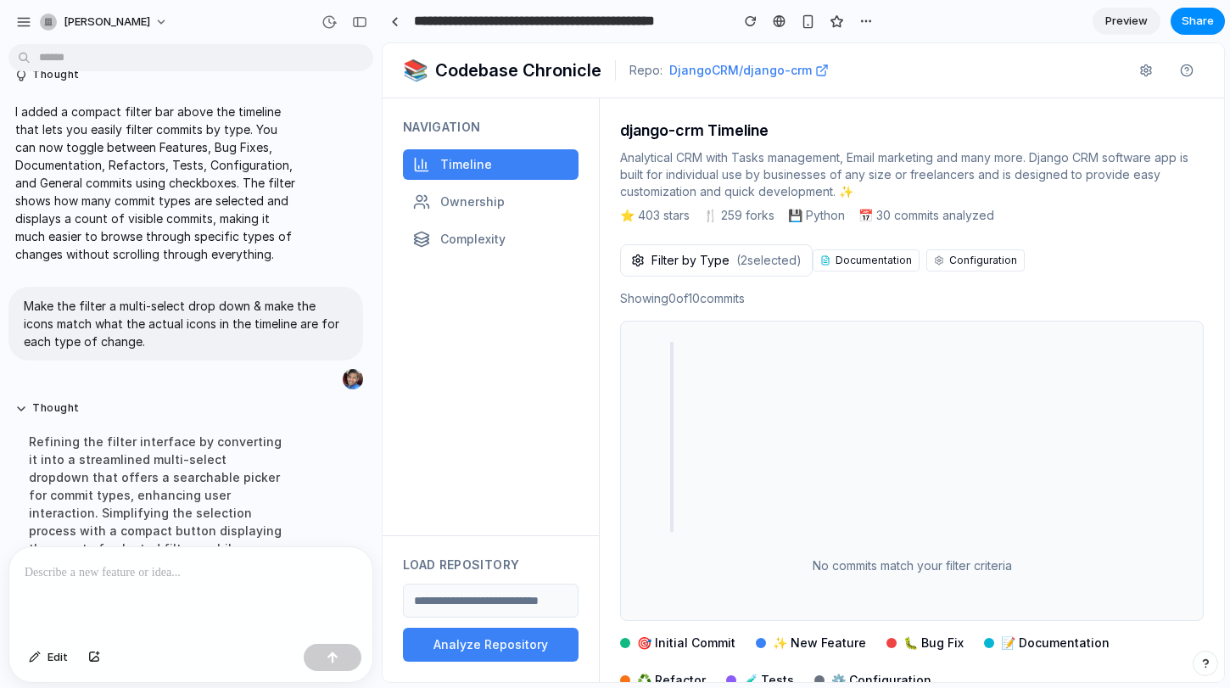
click at [682, 260] on span "Filter by Type" at bounding box center [691, 260] width 78 height 17
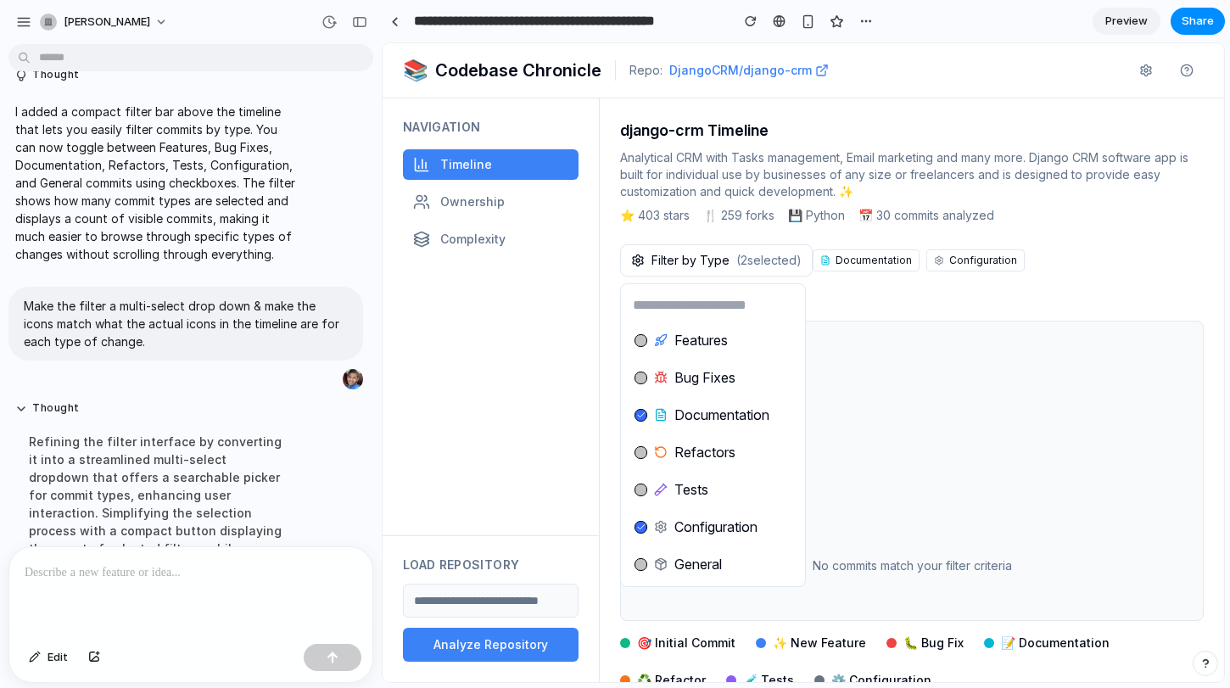
click at [644, 341] on div at bounding box center [641, 340] width 13 height 13
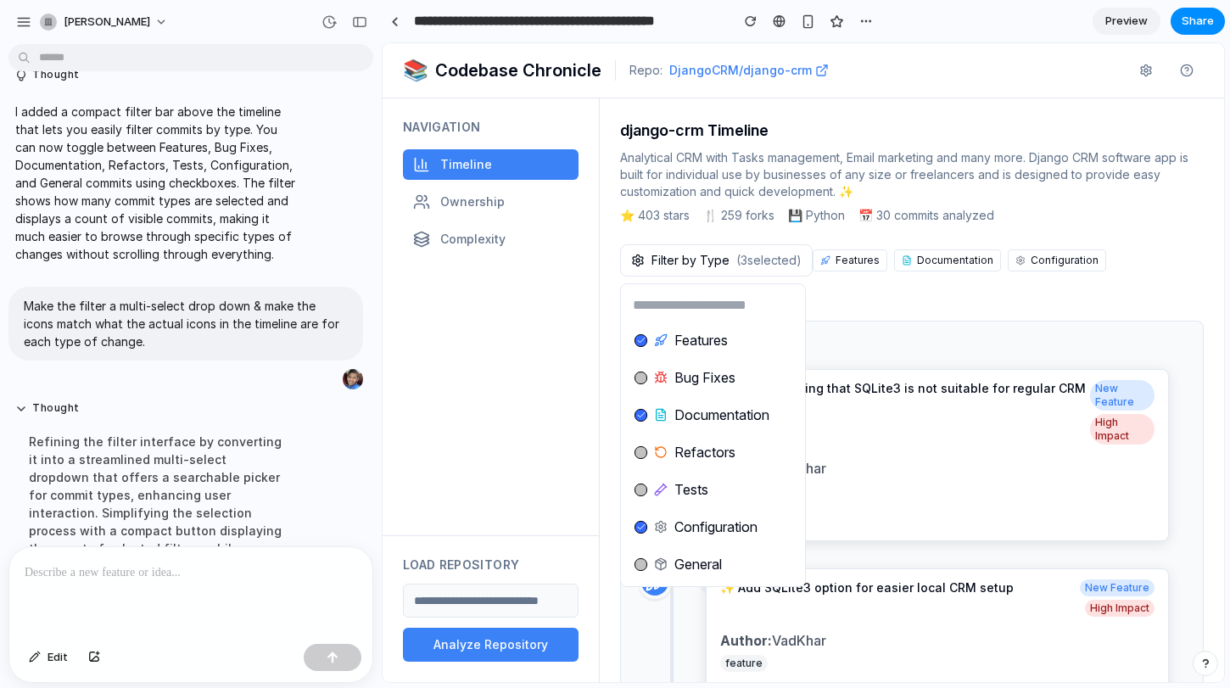
click at [867, 369] on div "Features Bug Fixes Documentation Refactors Tests Configuration General" at bounding box center [804, 362] width 842 height 639
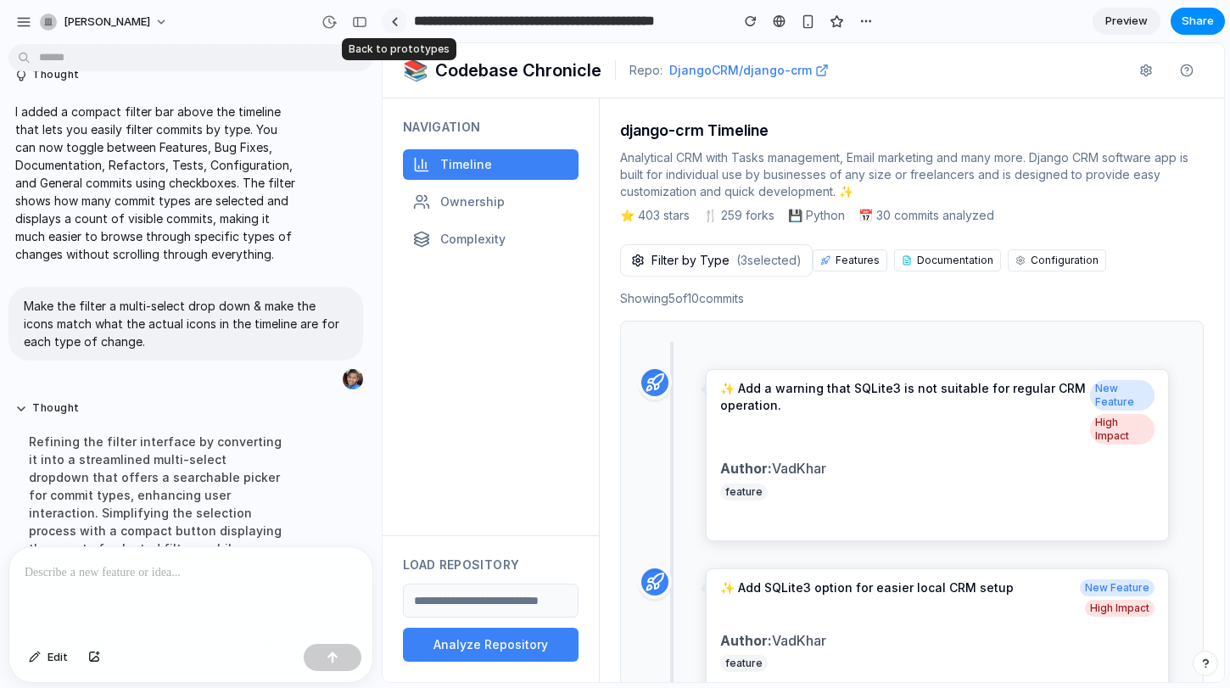
click at [396, 20] on div at bounding box center [395, 21] width 8 height 9
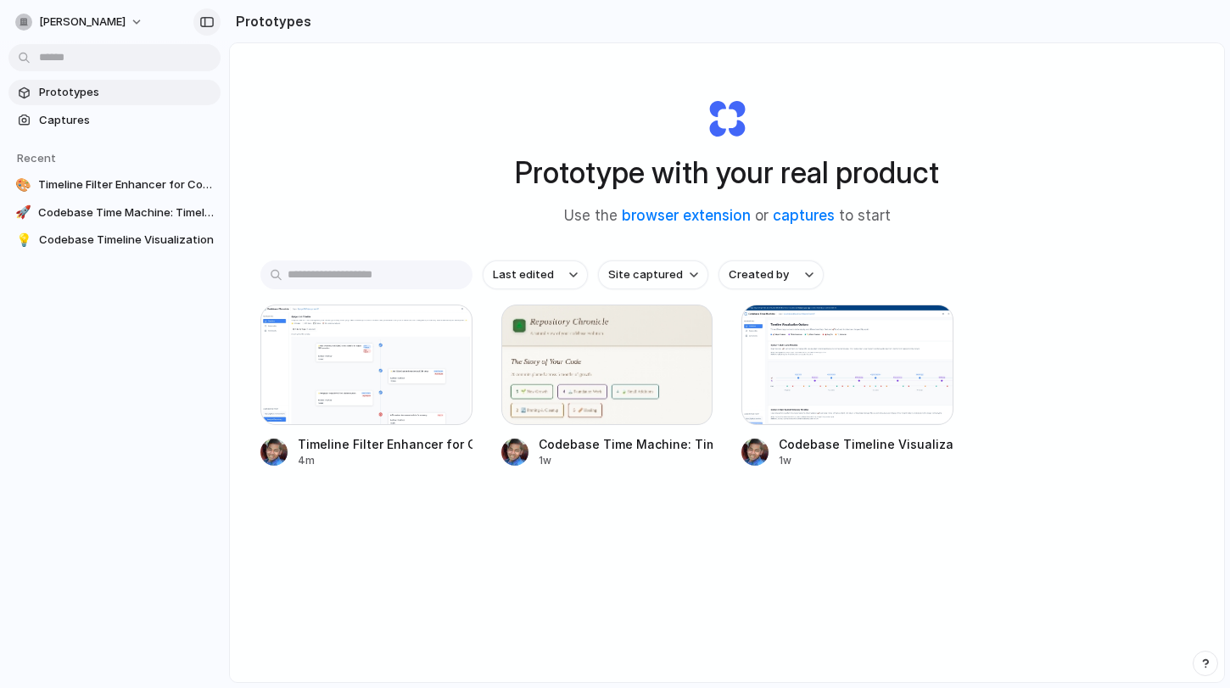
click at [206, 23] on div "button" at bounding box center [206, 22] width 15 height 12
